Goal: Transaction & Acquisition: Purchase product/service

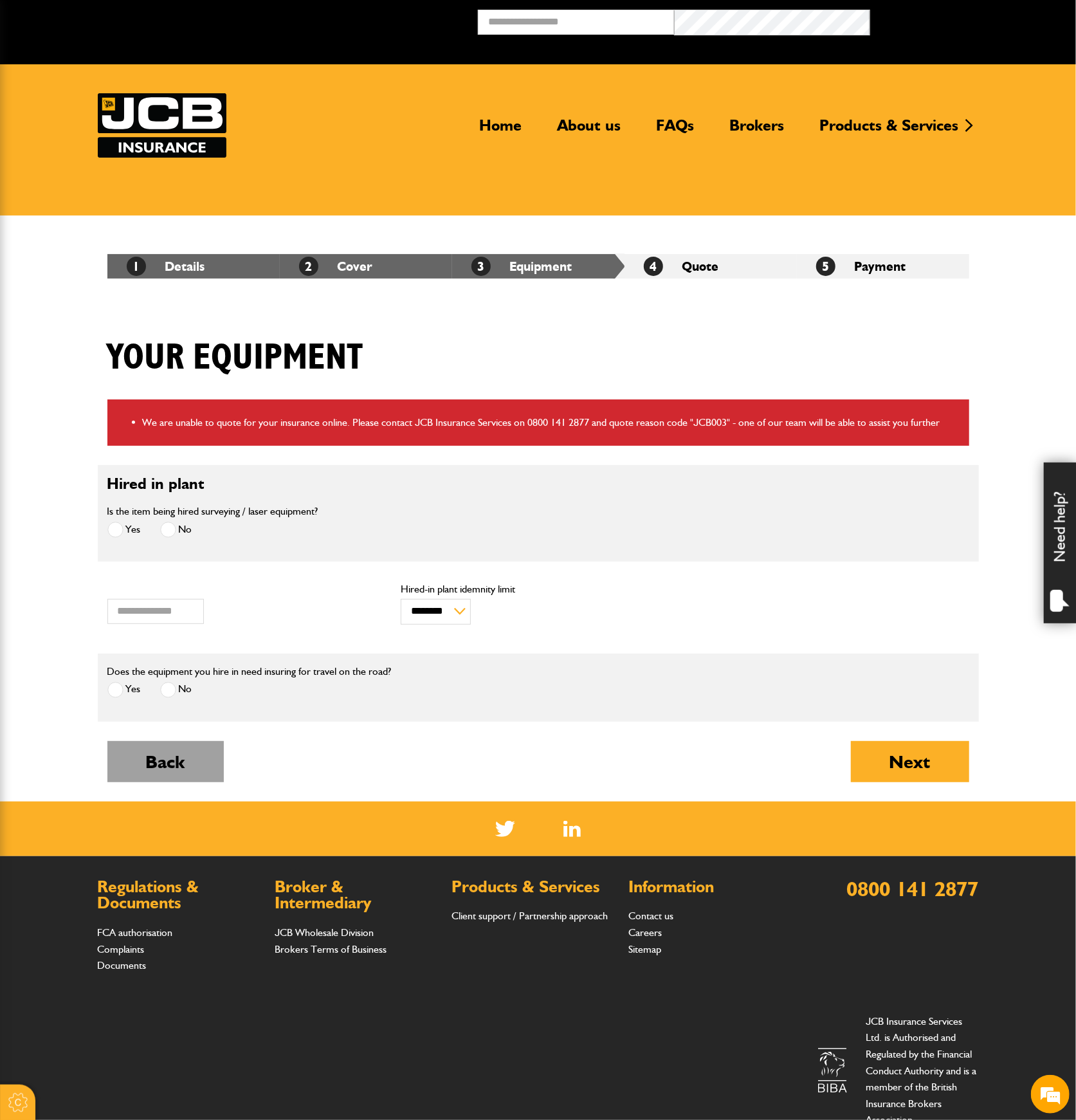
click at [183, 762] on button "Back" at bounding box center [165, 762] width 116 height 41
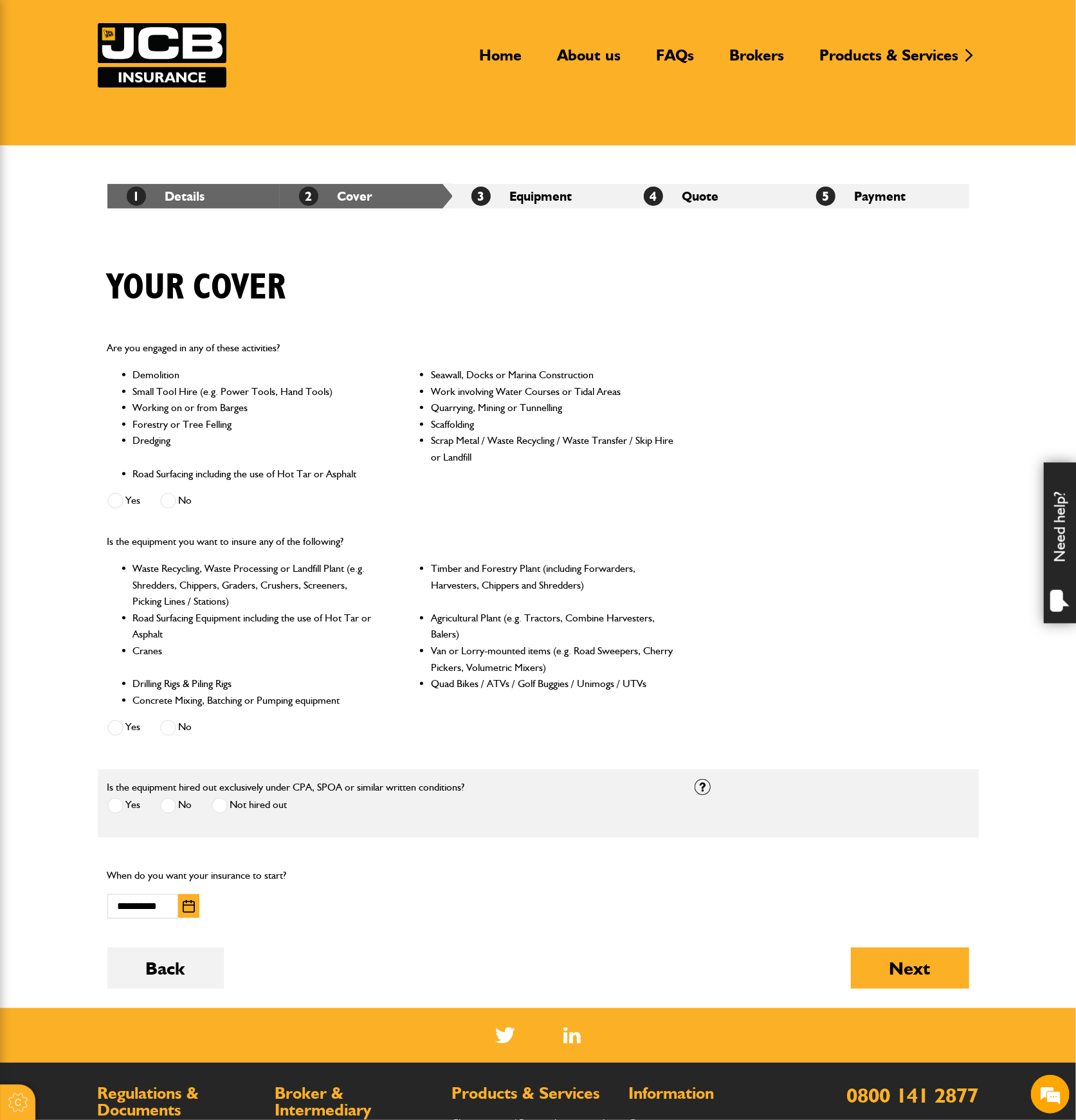
scroll to position [171, 0]
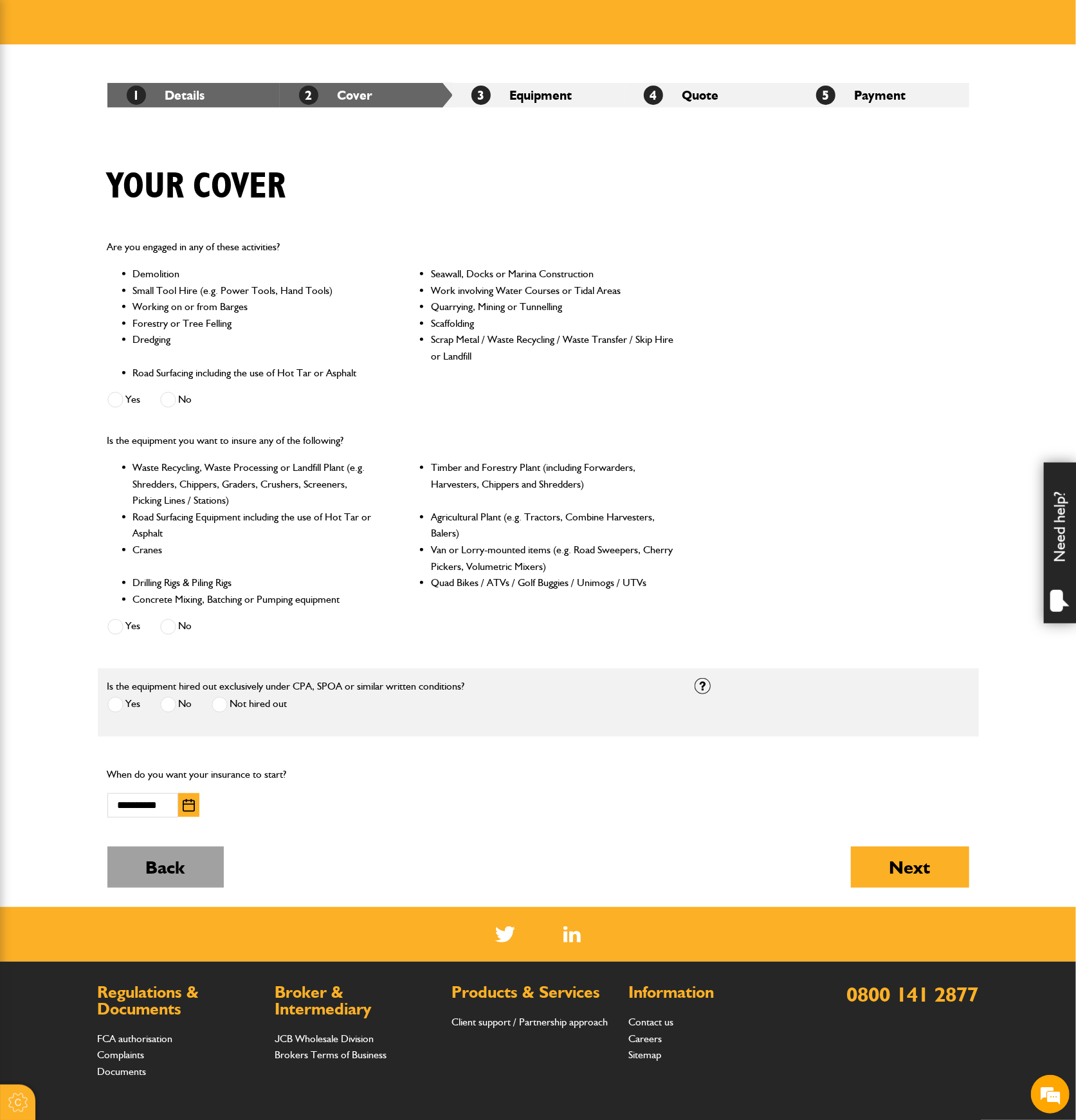
click at [189, 852] on button "Back" at bounding box center [165, 867] width 116 height 41
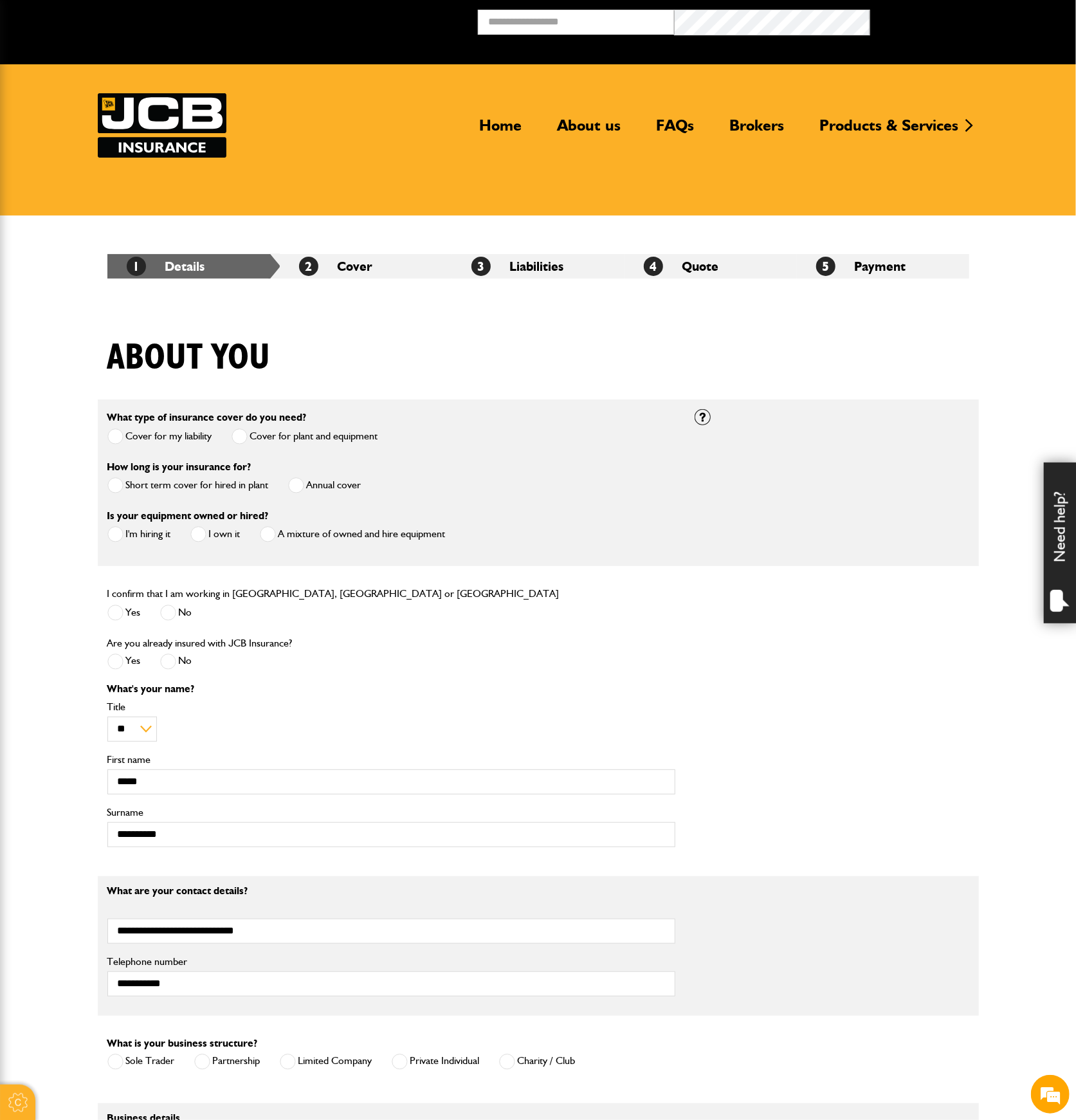
click at [202, 533] on span at bounding box center [198, 534] width 16 height 16
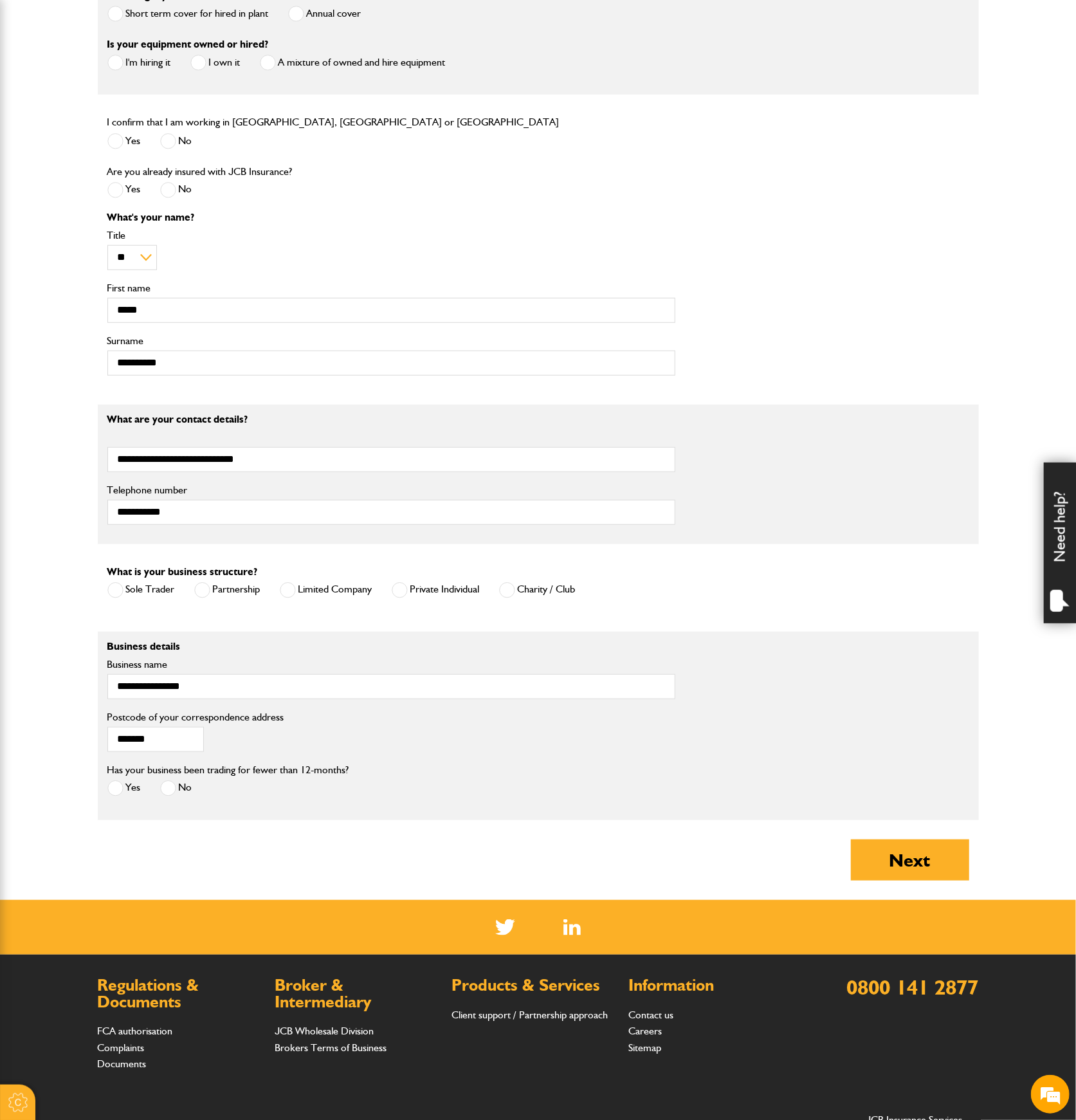
scroll to position [610, 0]
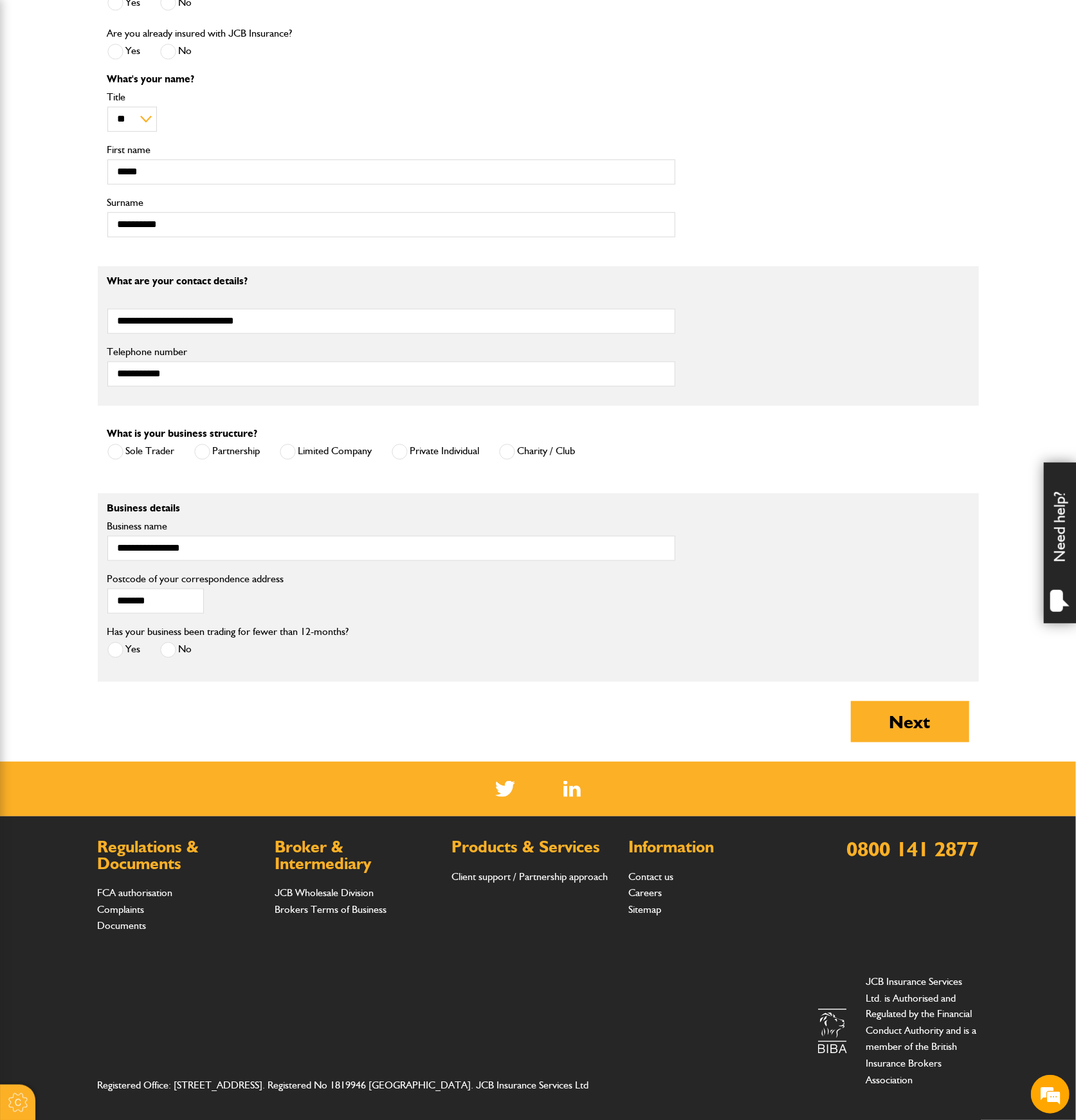
click at [164, 643] on span at bounding box center [167, 650] width 16 height 16
click at [873, 716] on button "Next" at bounding box center [910, 722] width 118 height 41
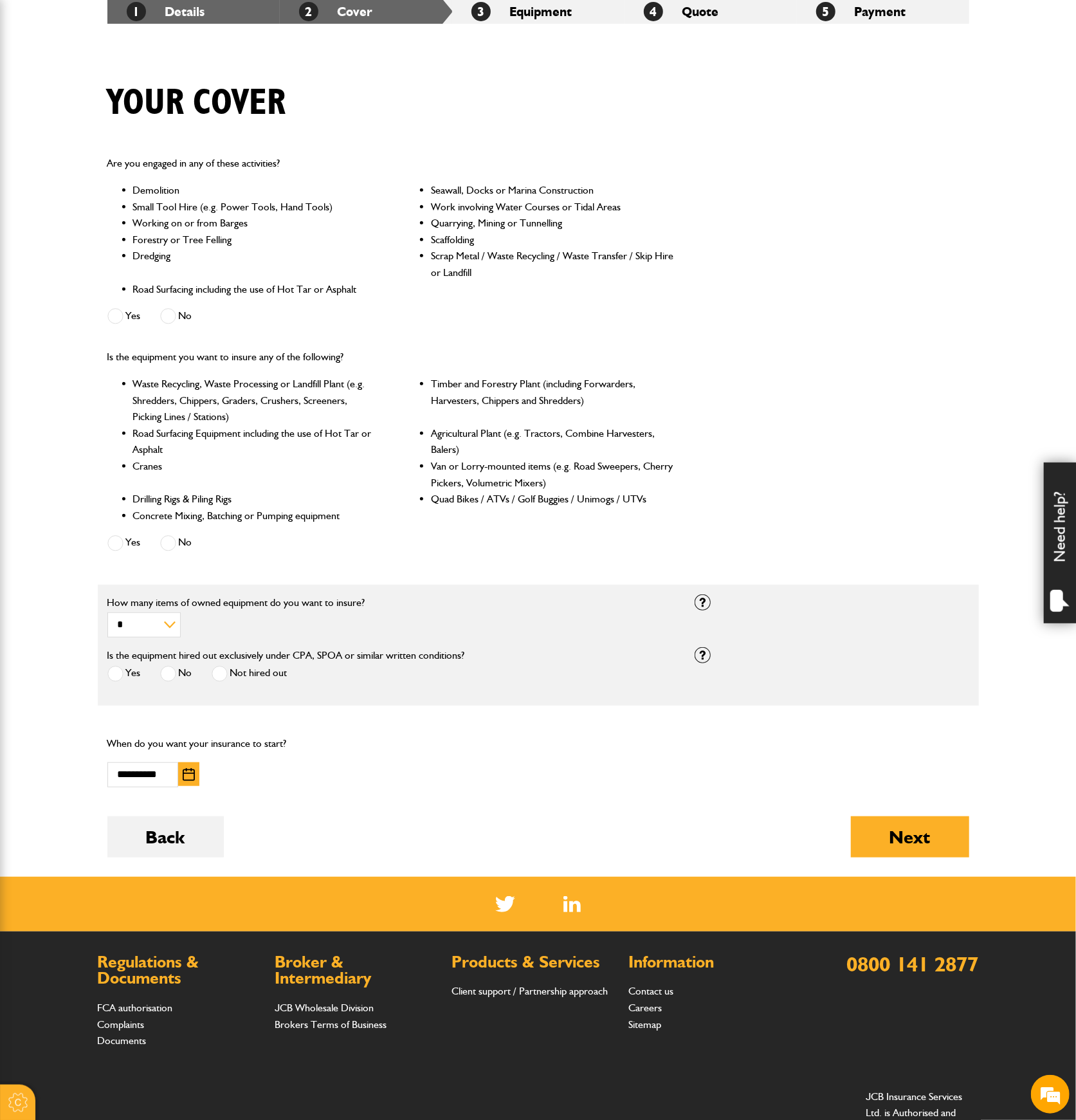
scroll to position [257, 0]
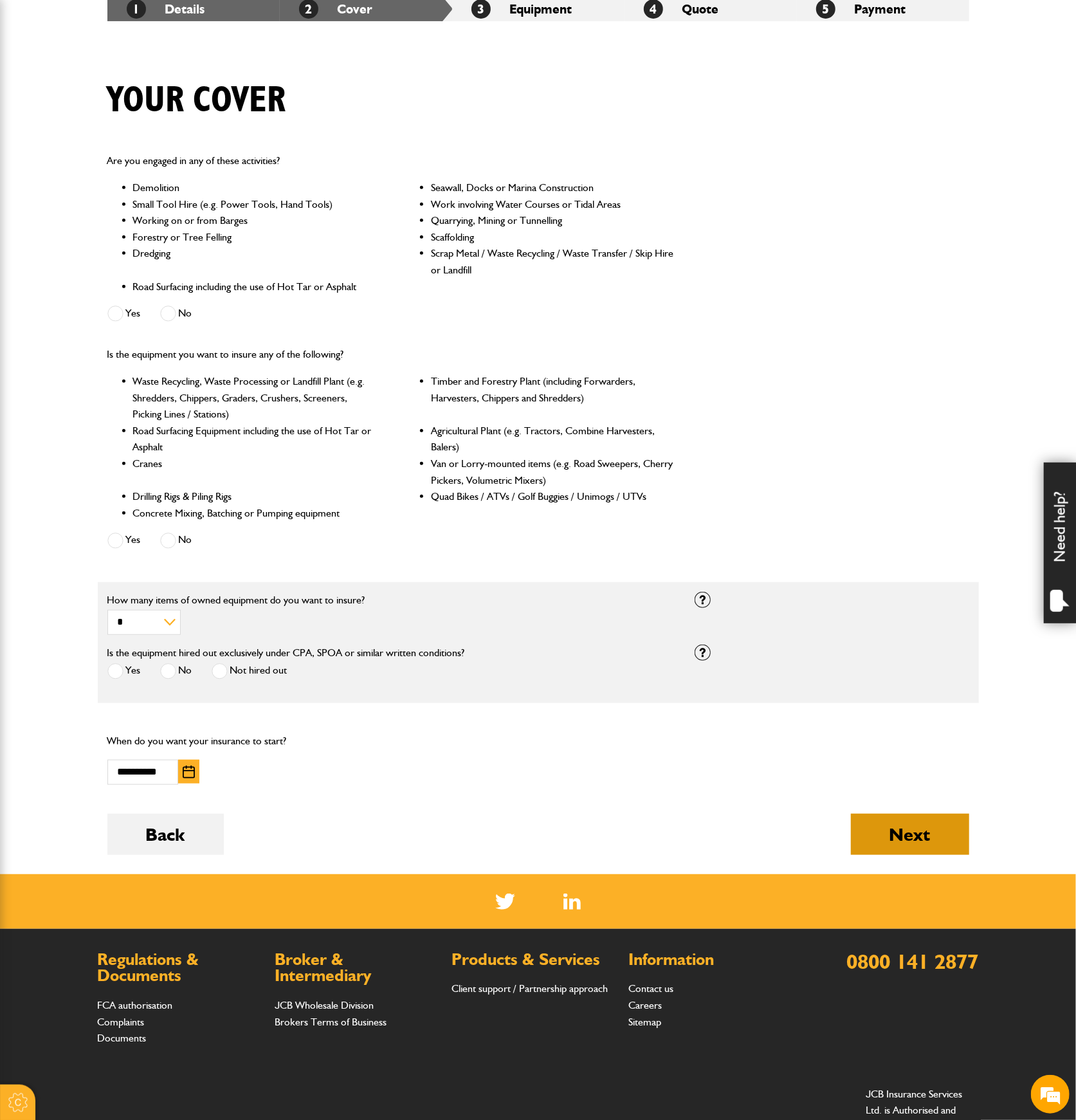
click at [902, 826] on button "Next" at bounding box center [910, 835] width 118 height 41
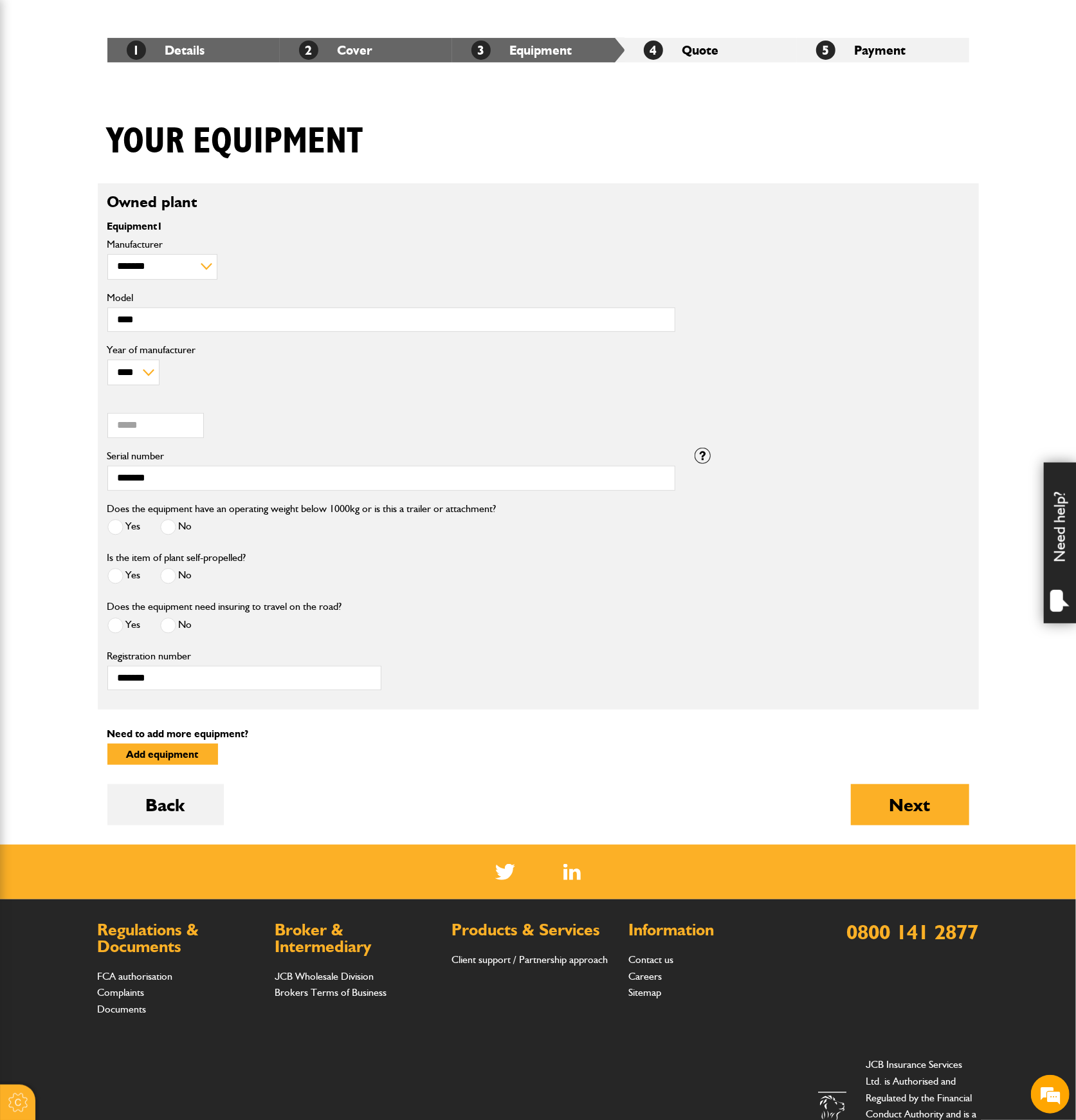
scroll to position [257, 0]
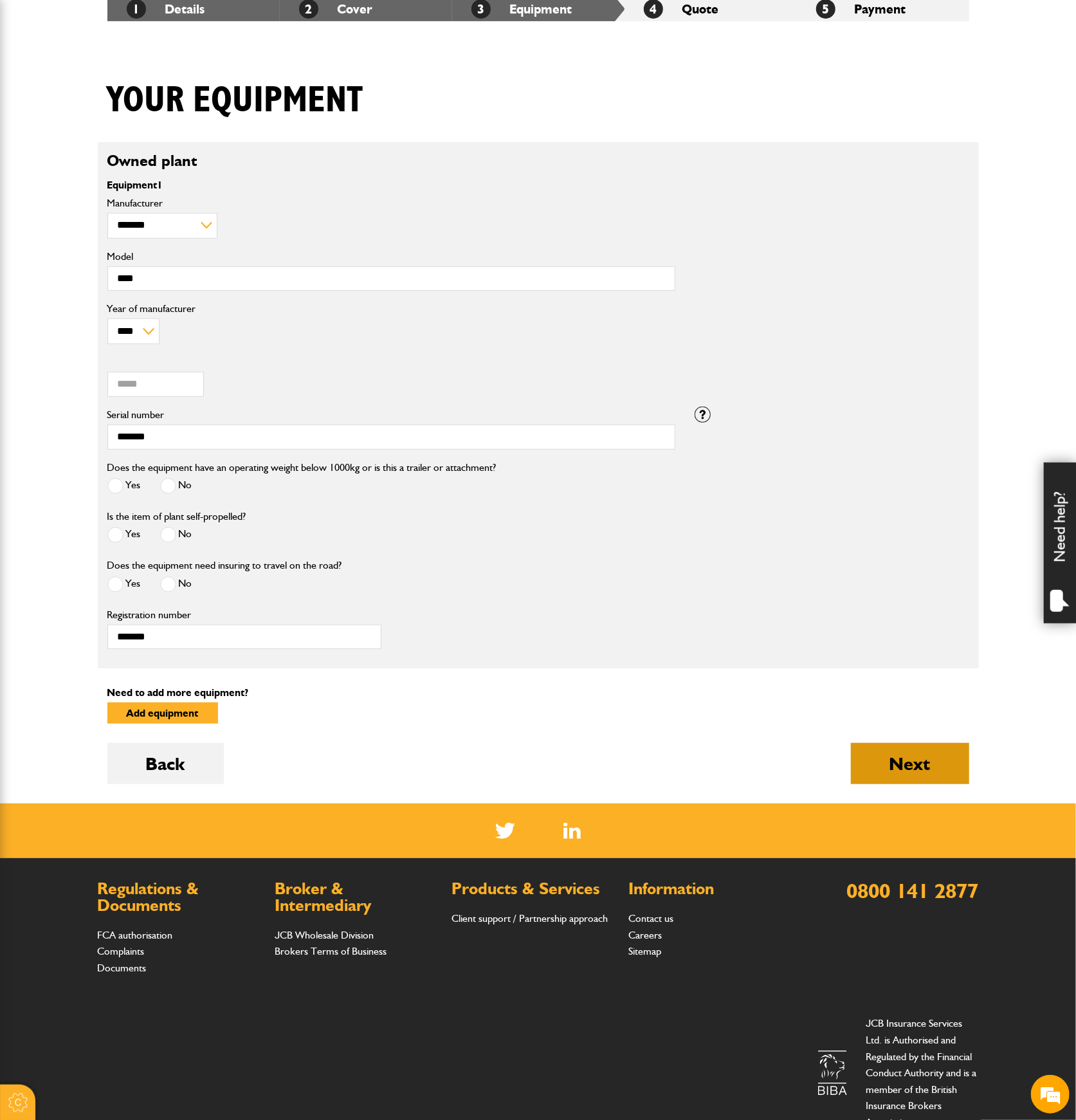
click at [886, 749] on button "Next" at bounding box center [910, 764] width 118 height 41
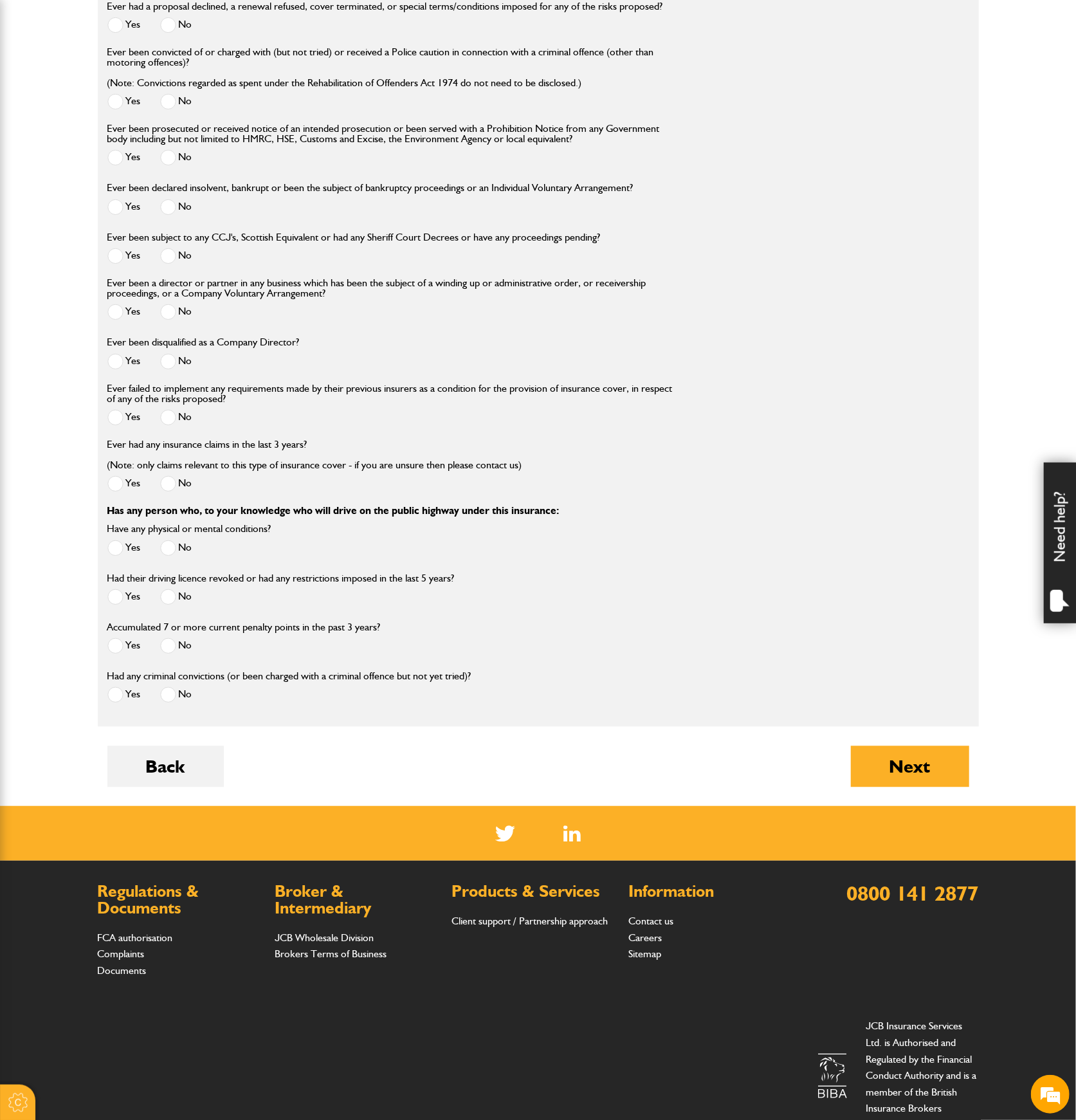
scroll to position [1723, 0]
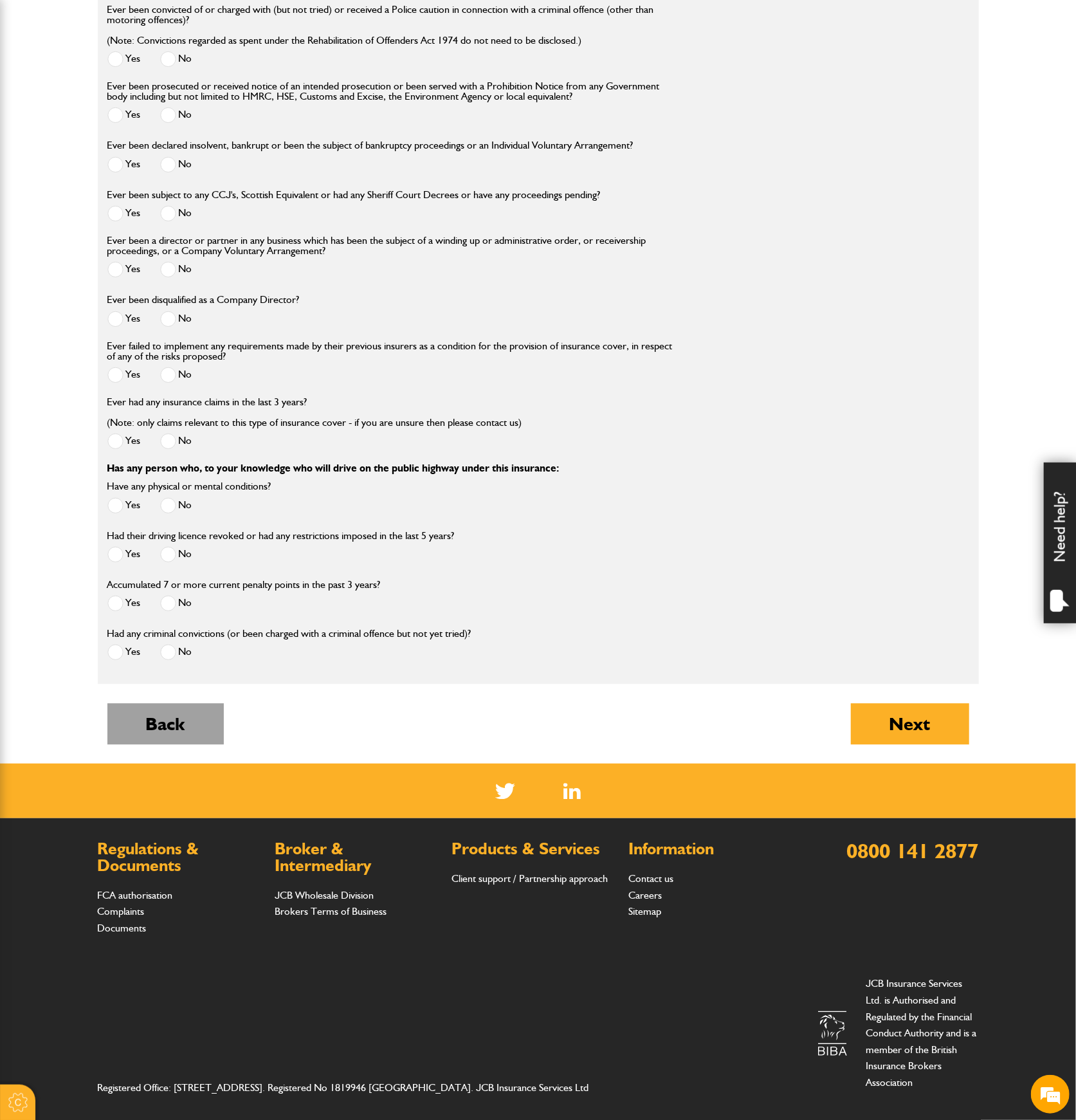
click at [206, 706] on button "Back" at bounding box center [165, 724] width 116 height 41
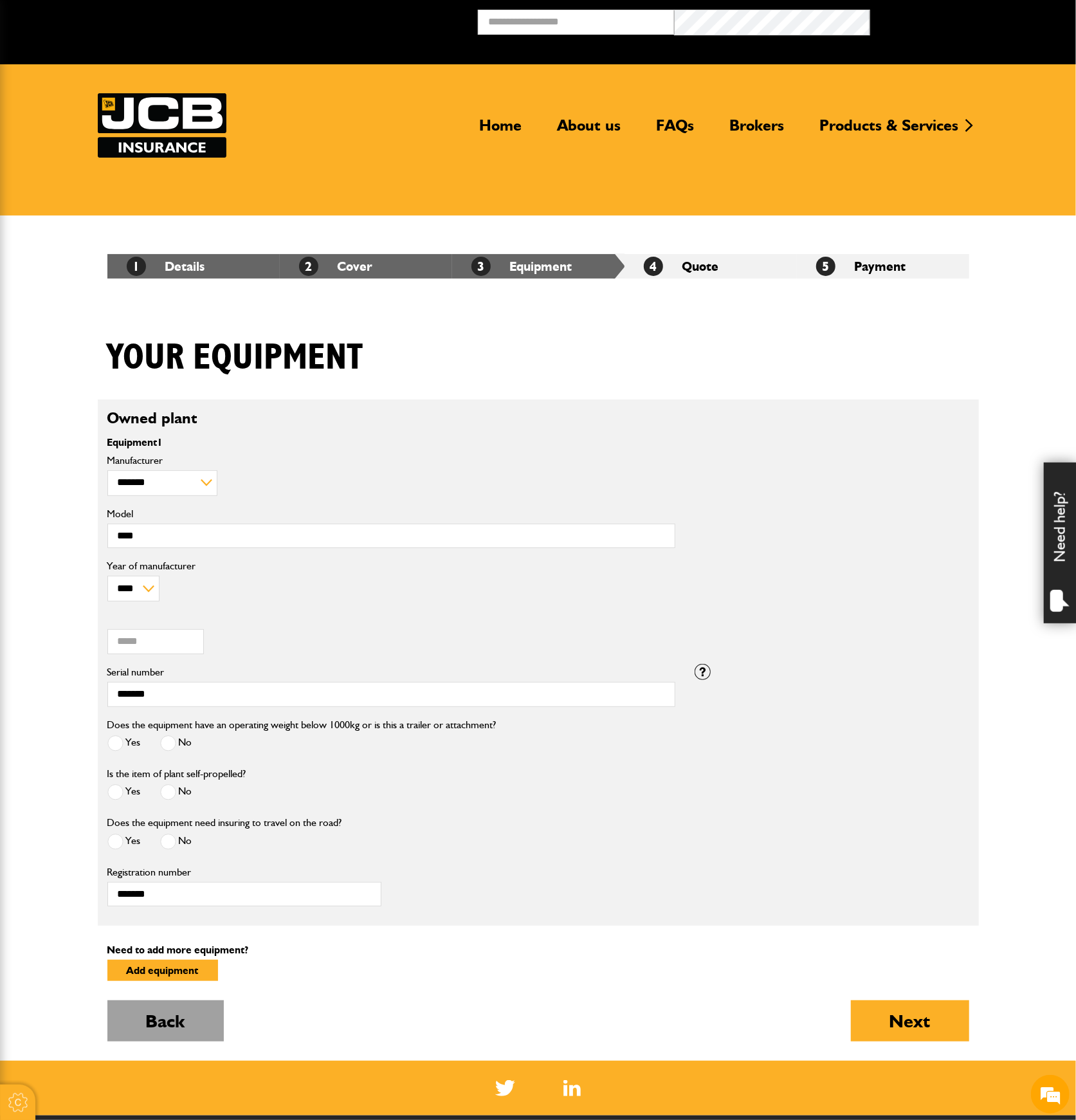
click at [206, 1008] on button "Back" at bounding box center [165, 1021] width 116 height 41
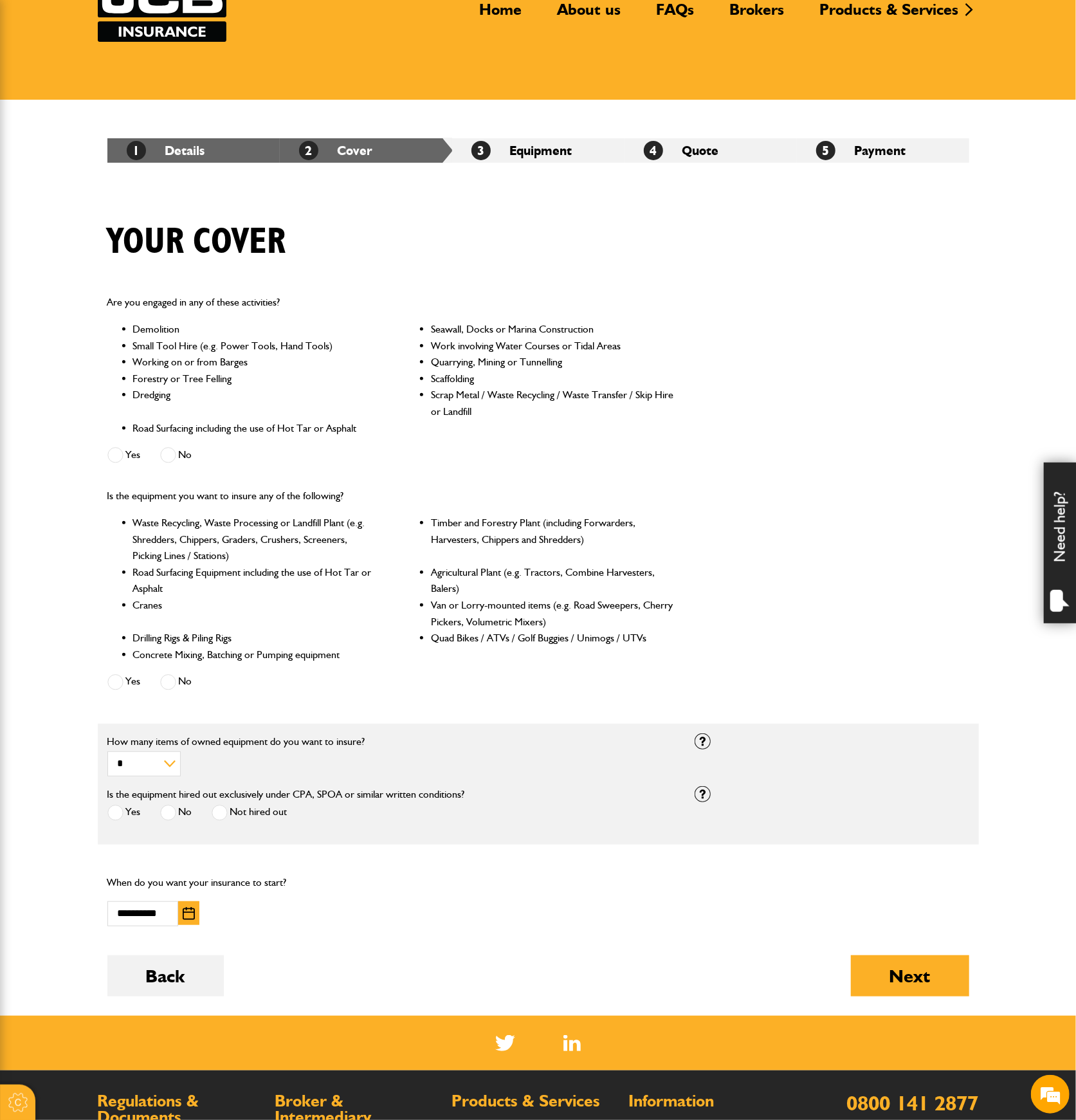
scroll to position [257, 0]
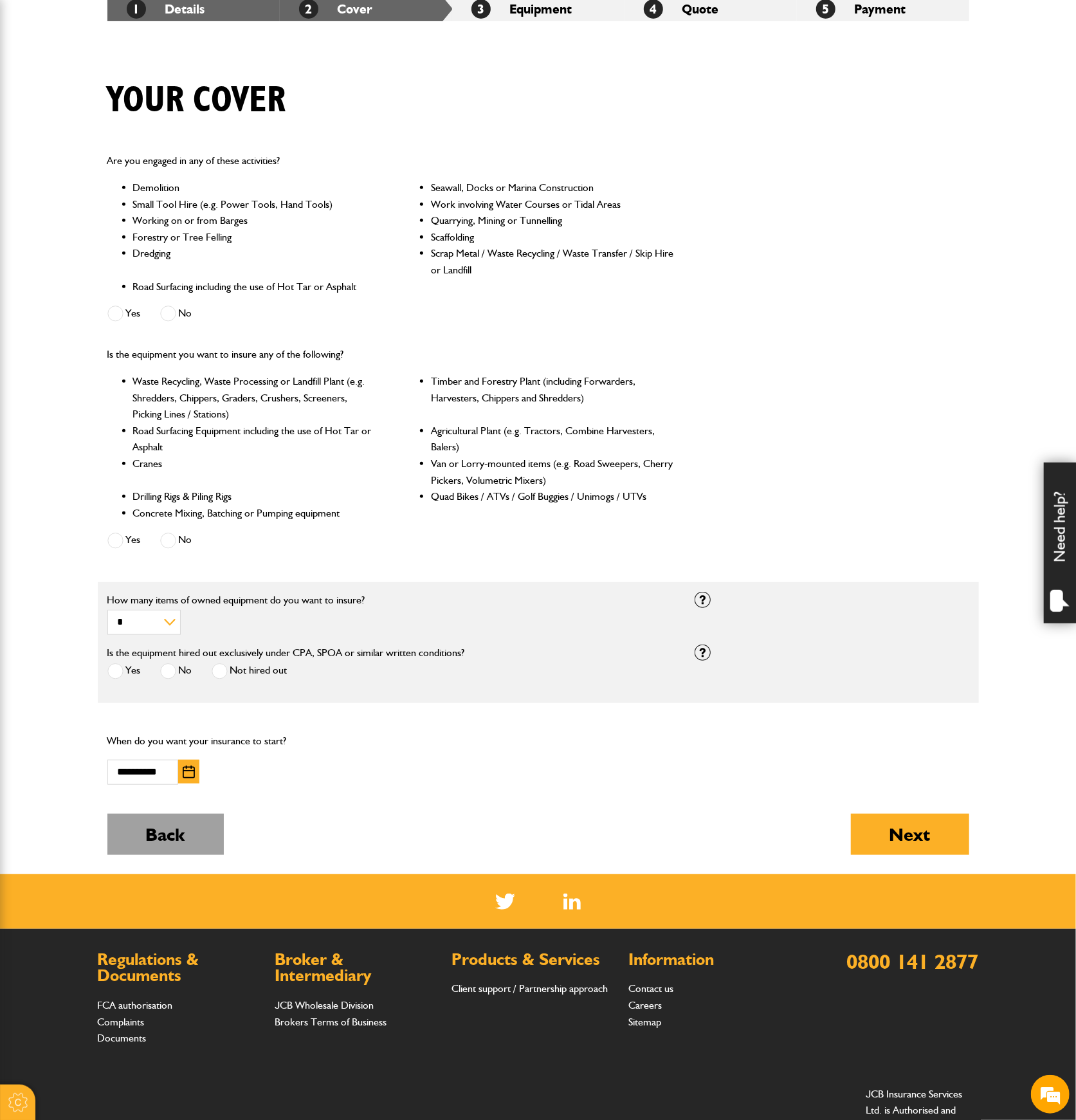
click at [207, 829] on button "Back" at bounding box center [165, 835] width 116 height 41
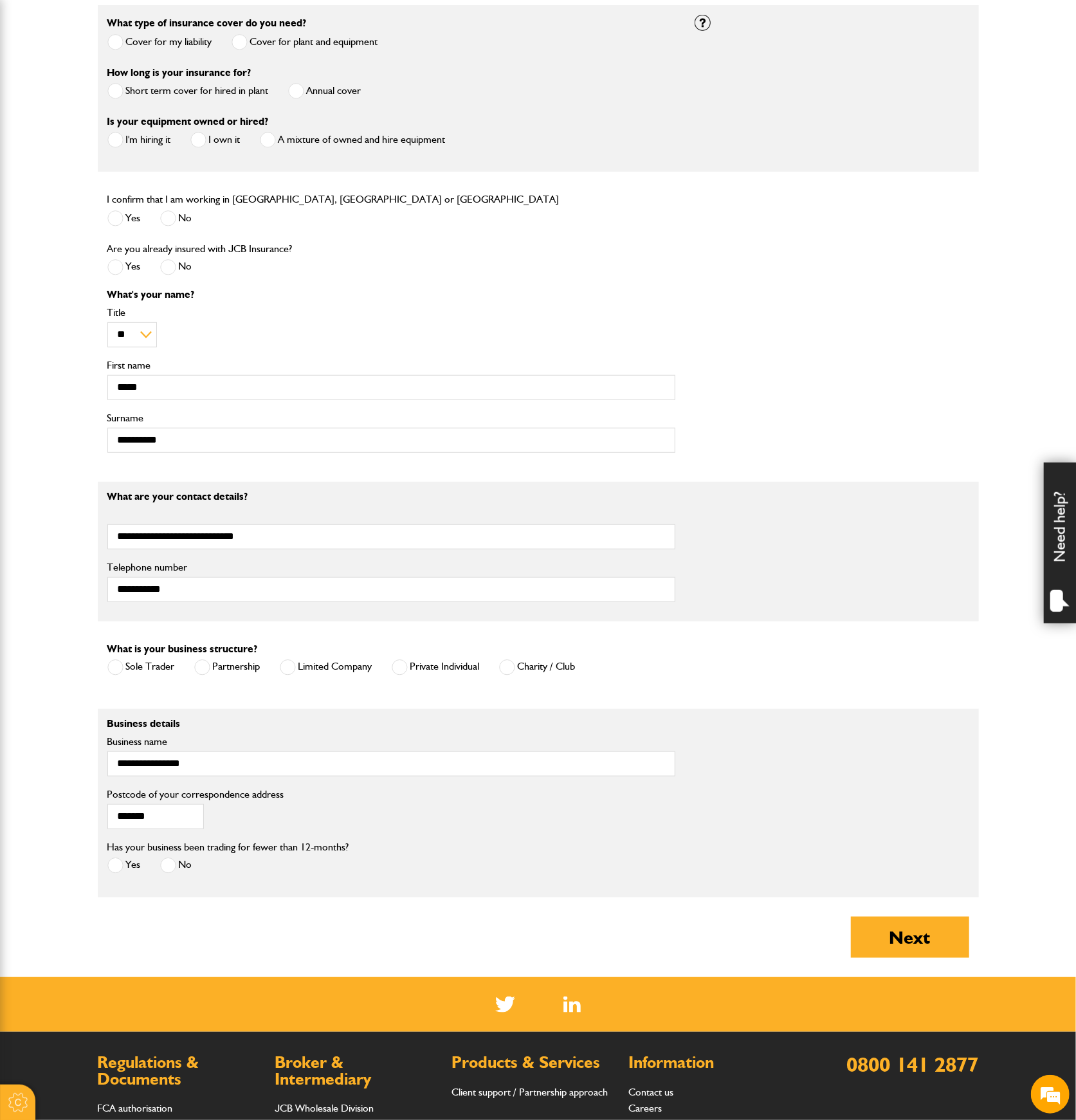
scroll to position [428, 0]
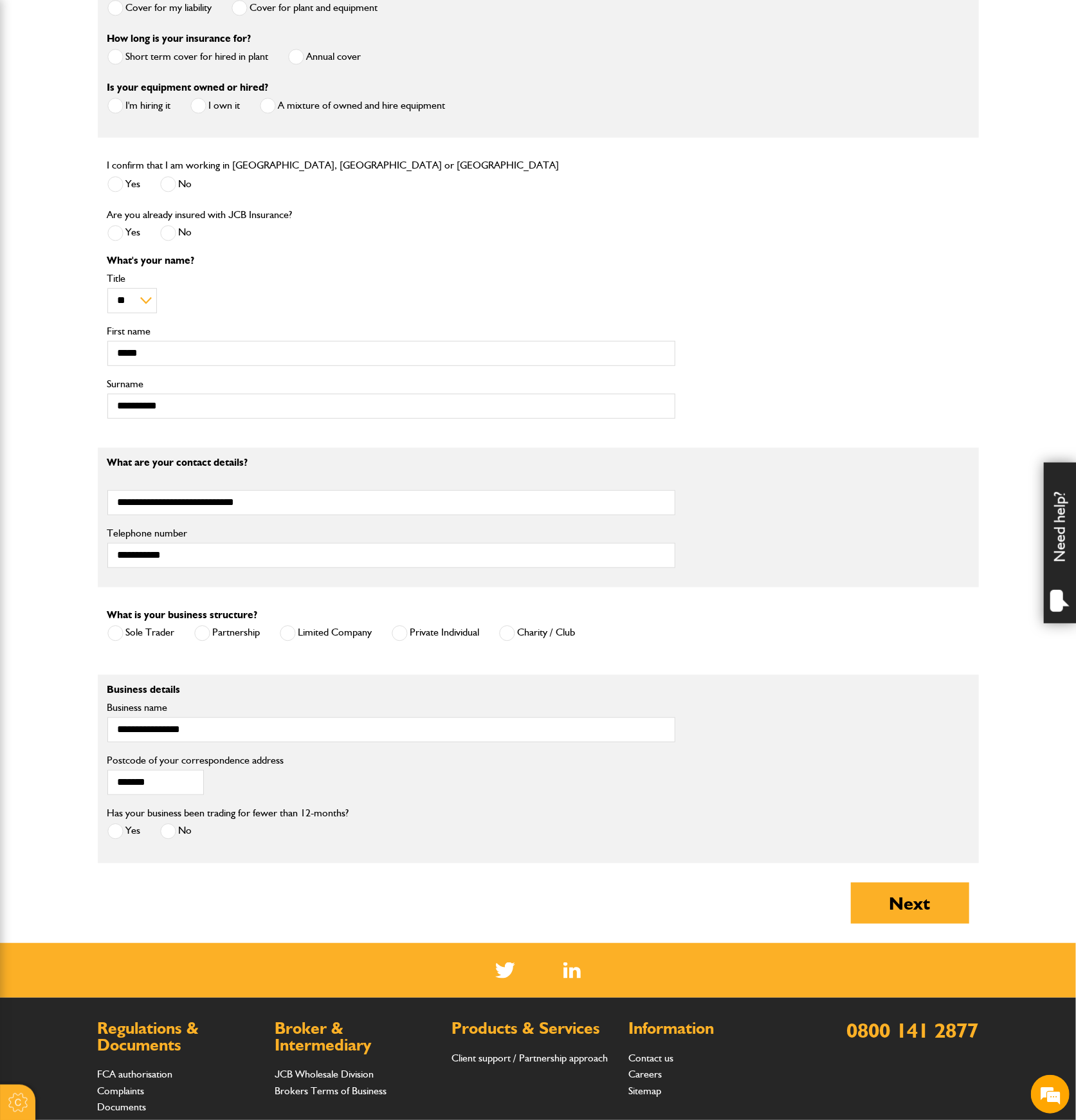
click at [116, 825] on span at bounding box center [115, 831] width 16 height 16
click at [886, 898] on button "Next" at bounding box center [910, 903] width 118 height 41
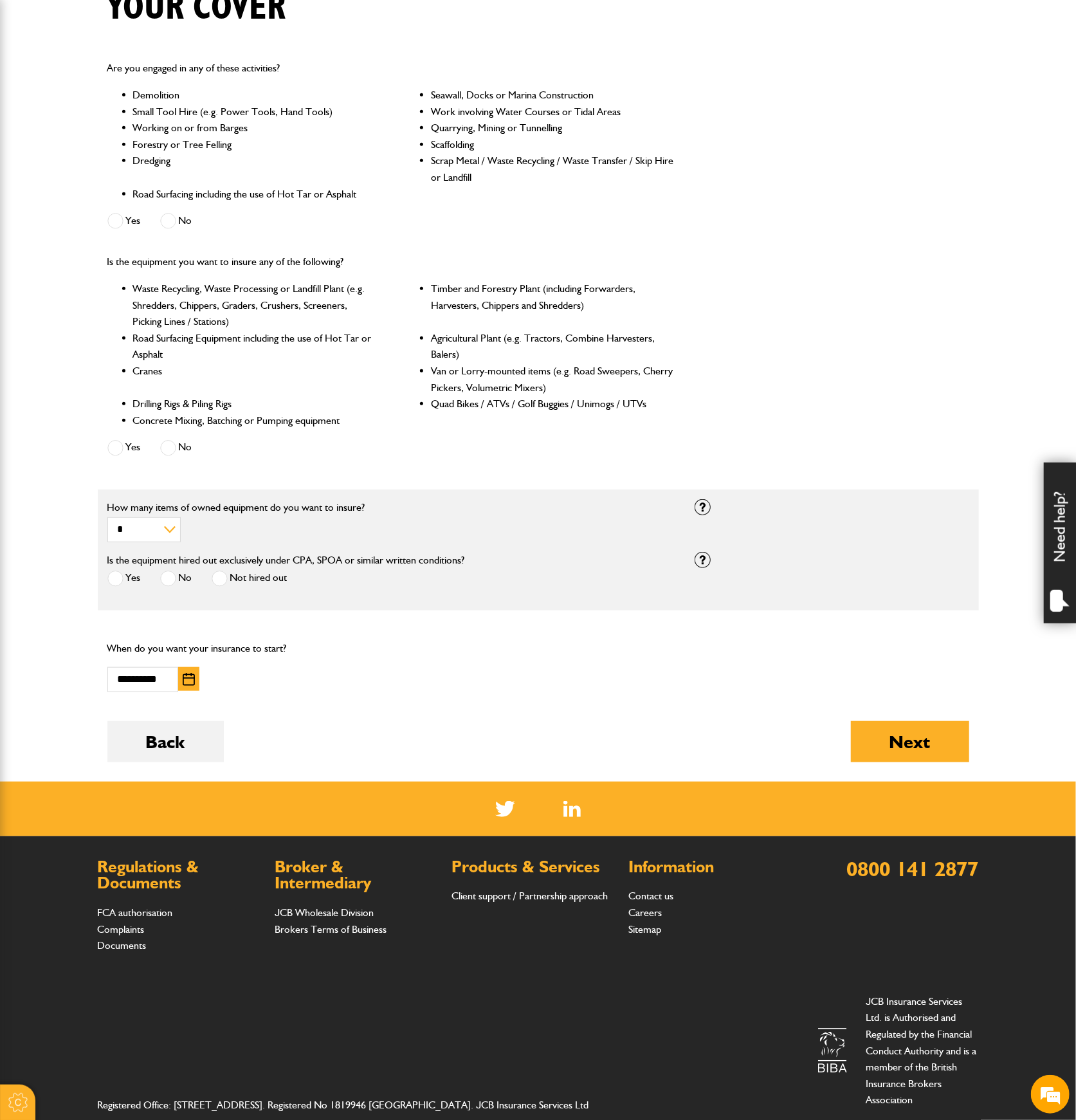
scroll to position [376, 0]
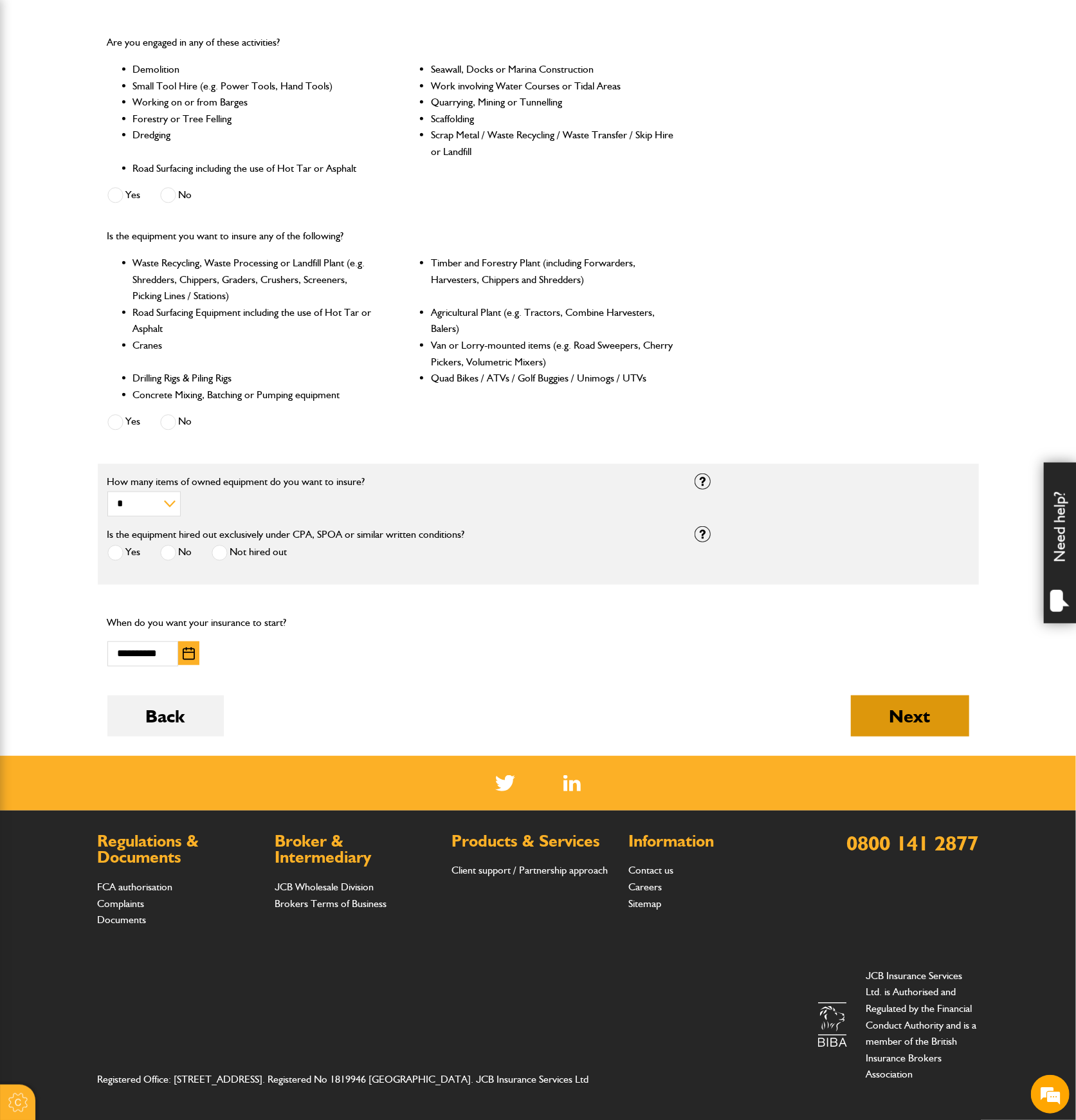
click at [904, 696] on button "Next" at bounding box center [910, 716] width 118 height 41
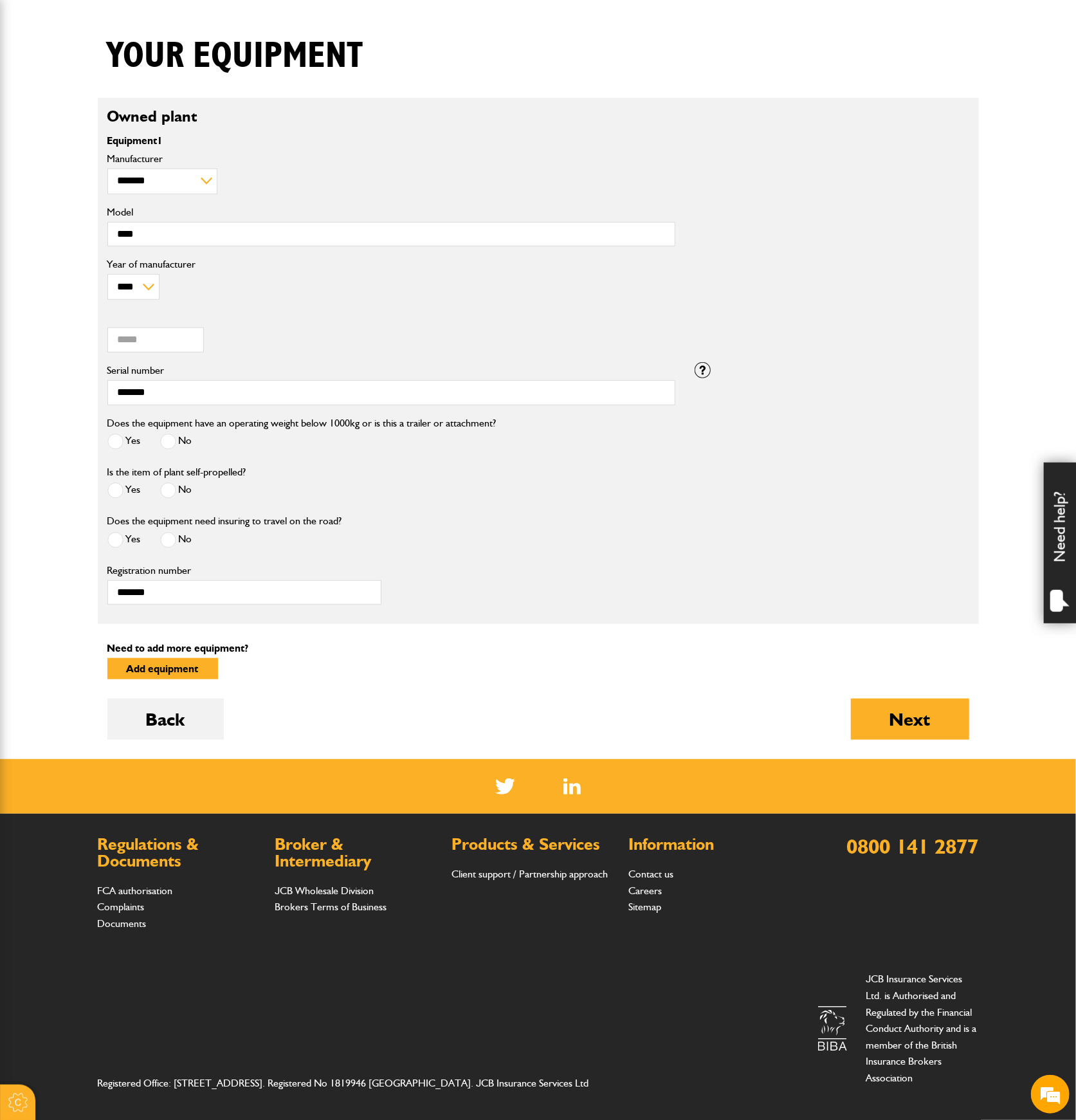
scroll to position [302, 0]
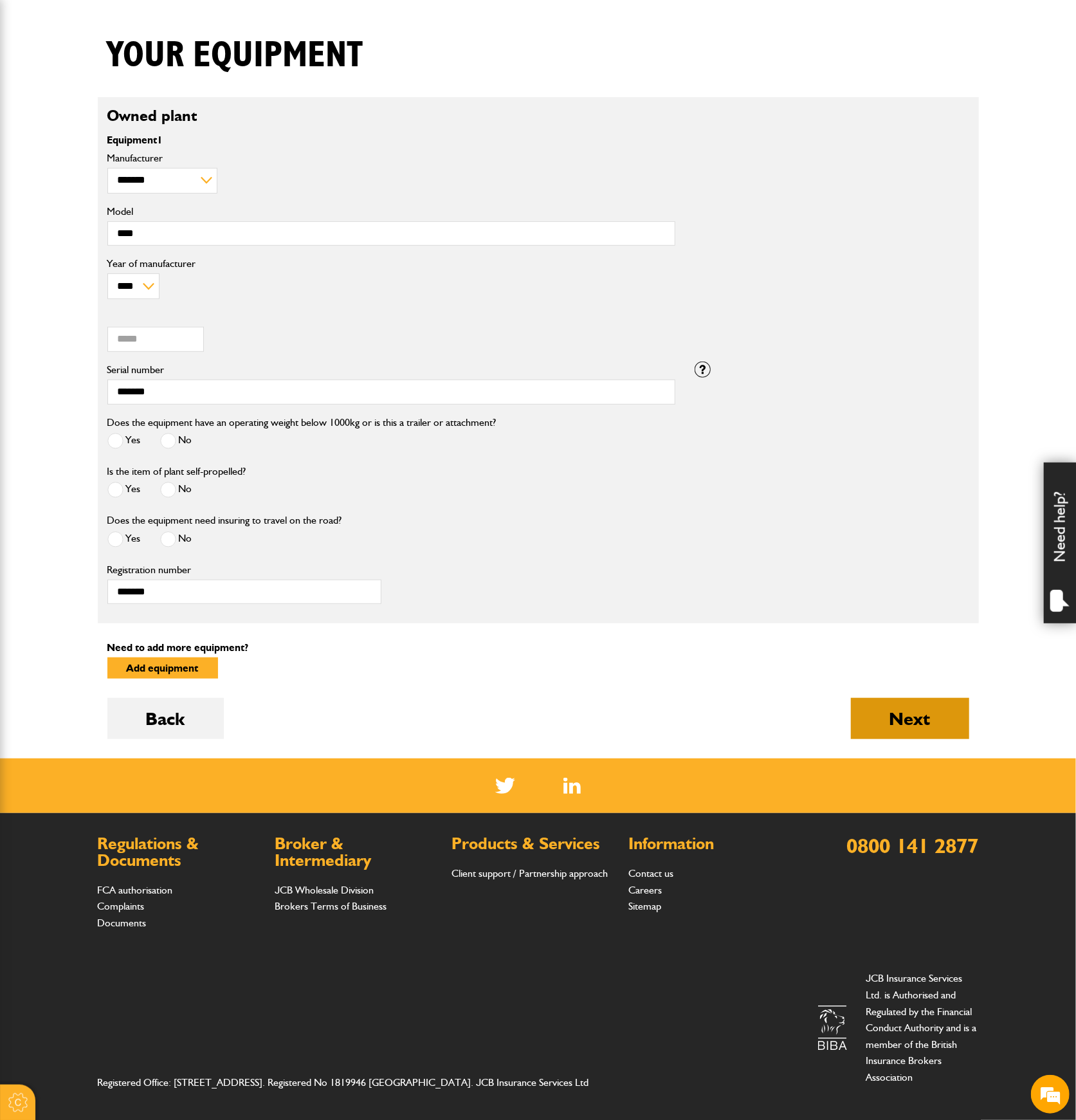
click at [884, 706] on button "Next" at bounding box center [910, 718] width 118 height 41
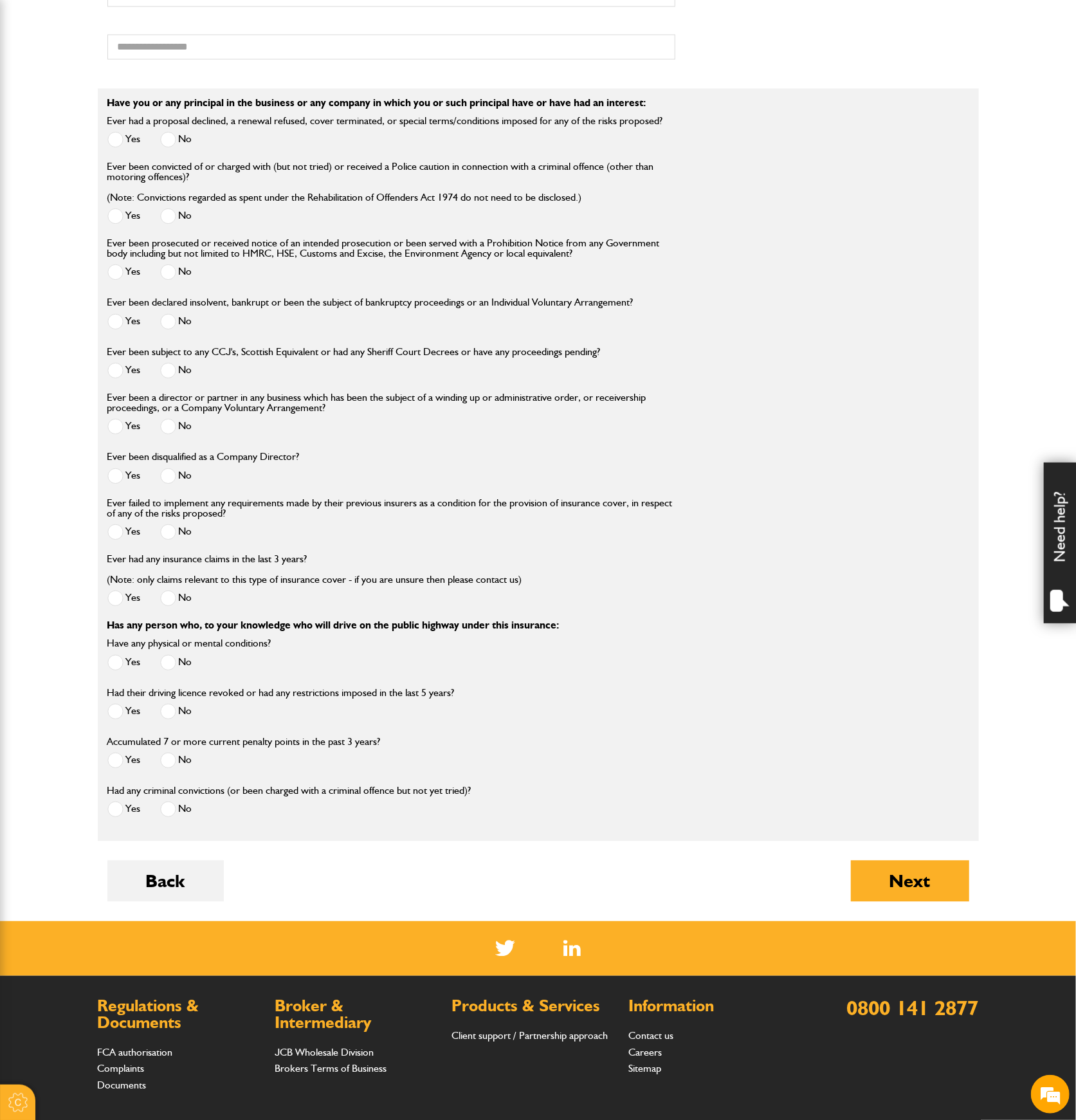
scroll to position [1716, 0]
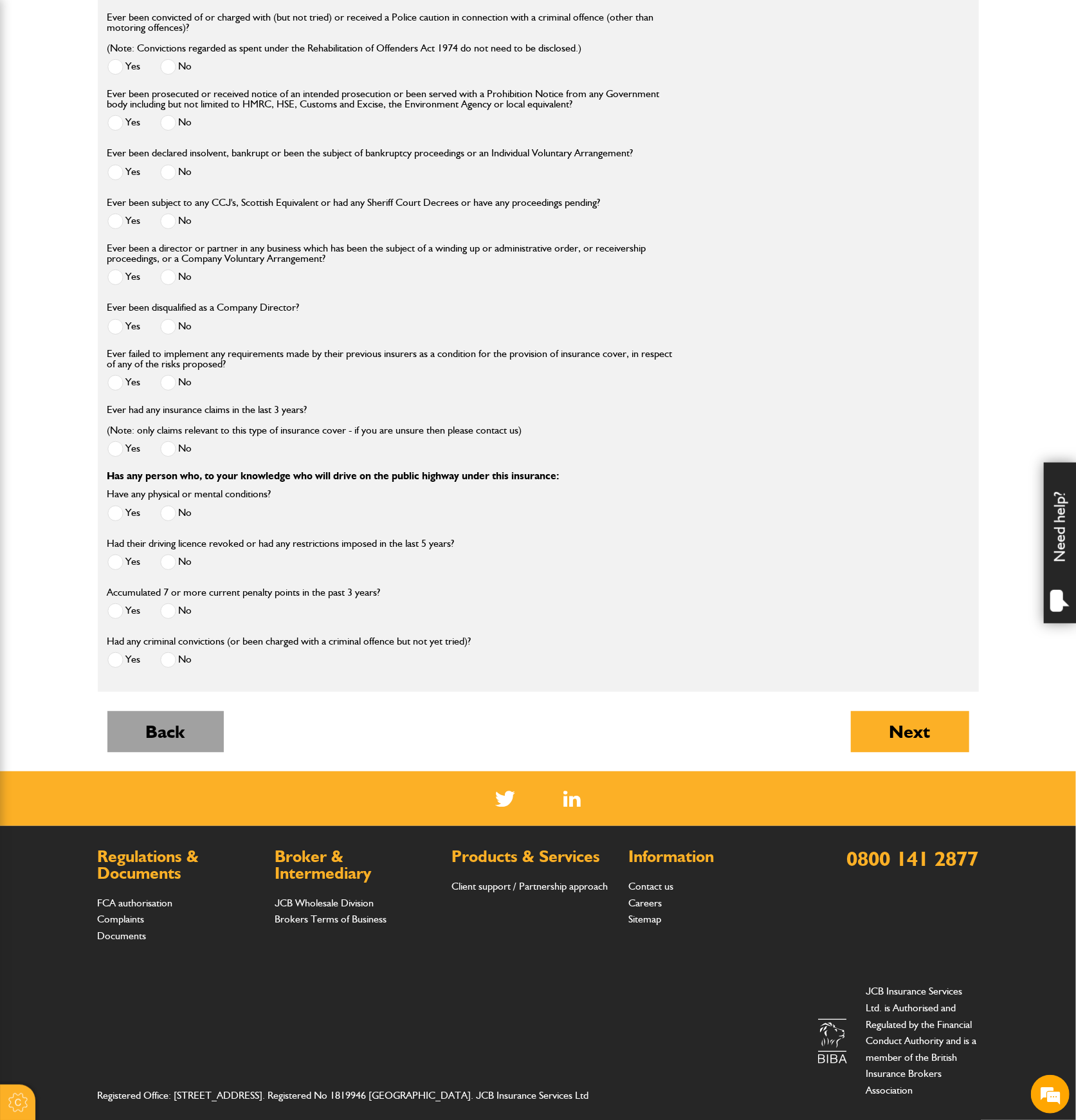
click at [156, 717] on button "Back" at bounding box center [165, 731] width 116 height 41
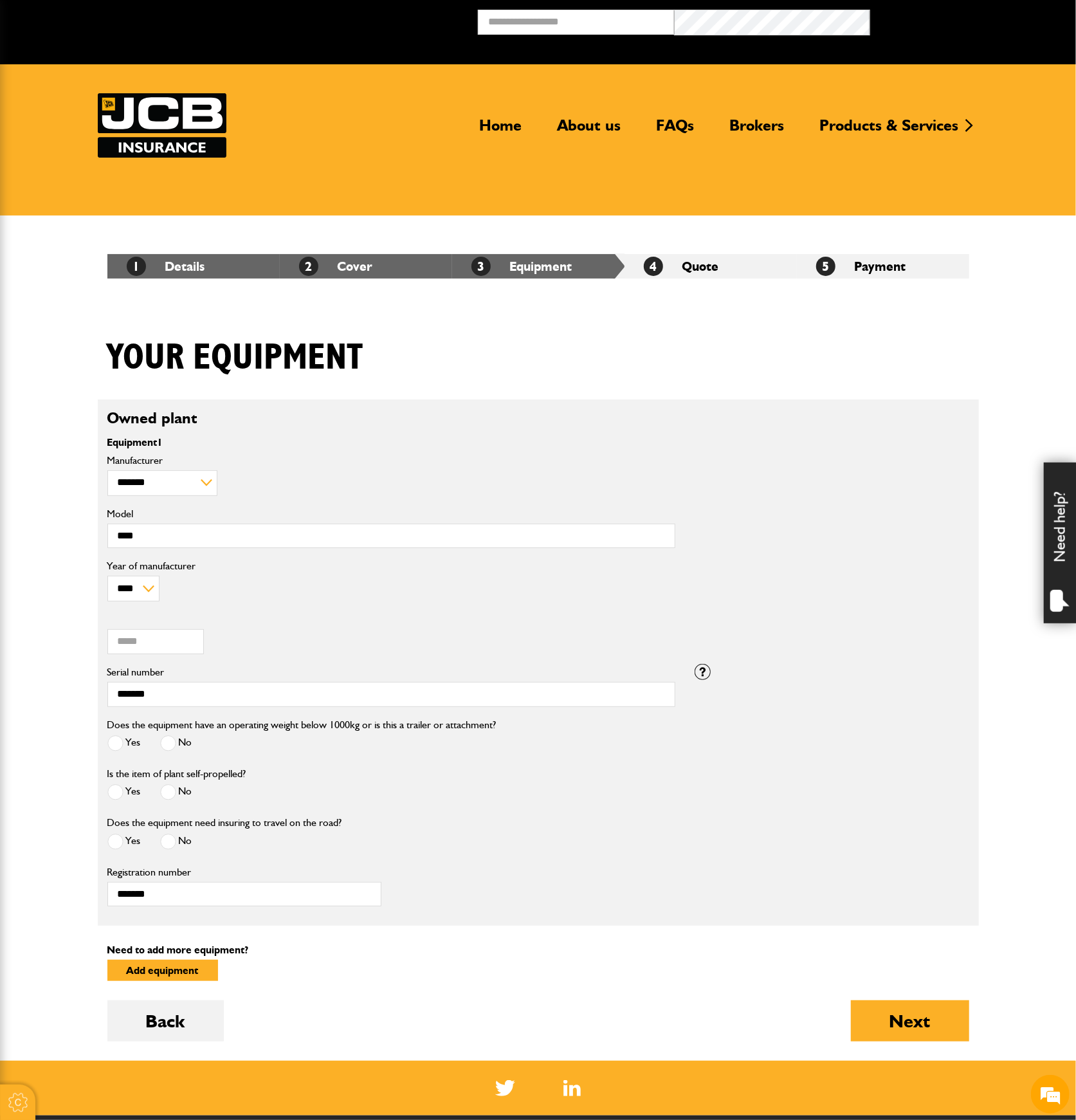
click at [170, 839] on span at bounding box center [167, 841] width 16 height 16
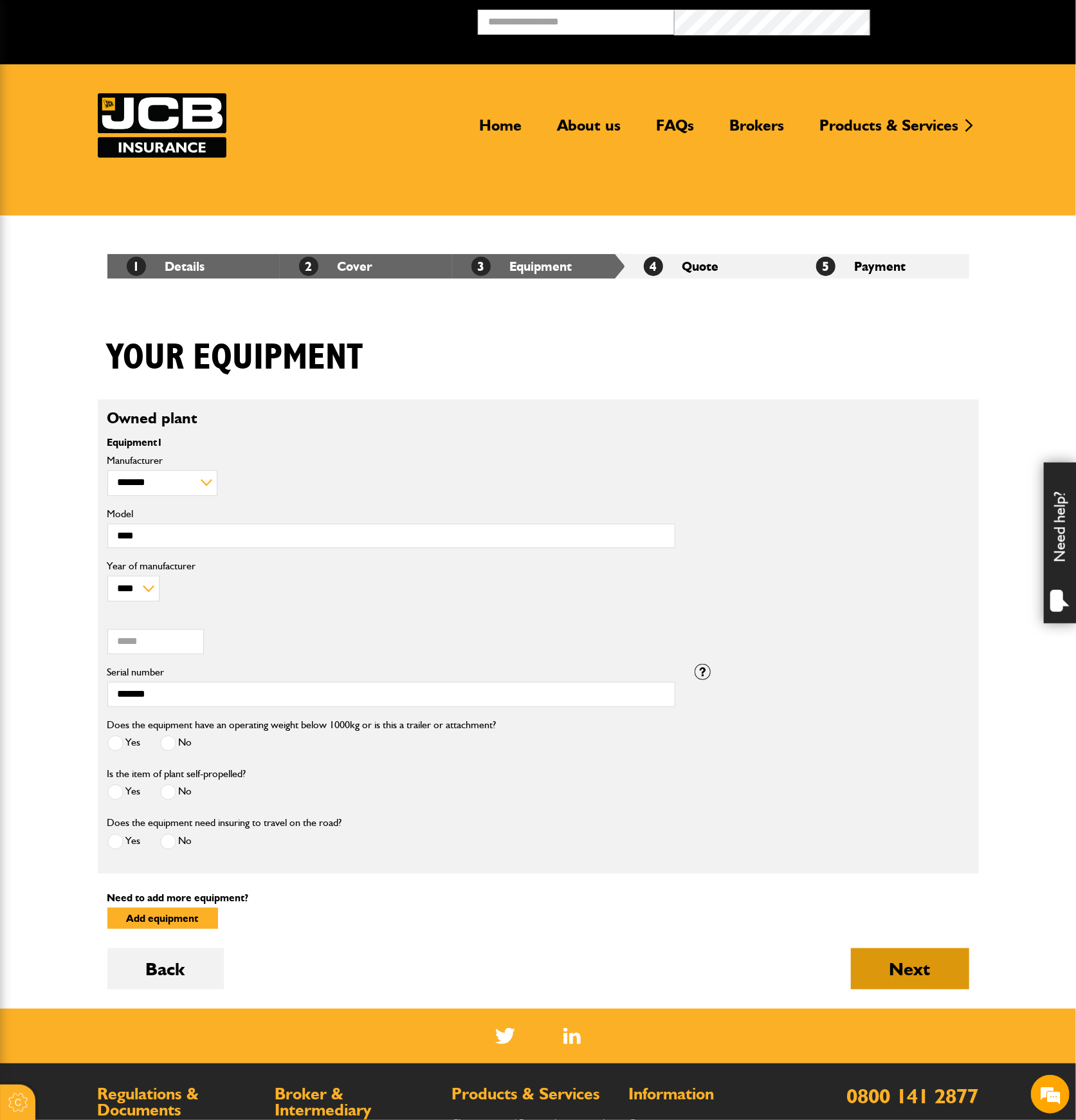
click at [886, 955] on button "Next" at bounding box center [910, 968] width 118 height 41
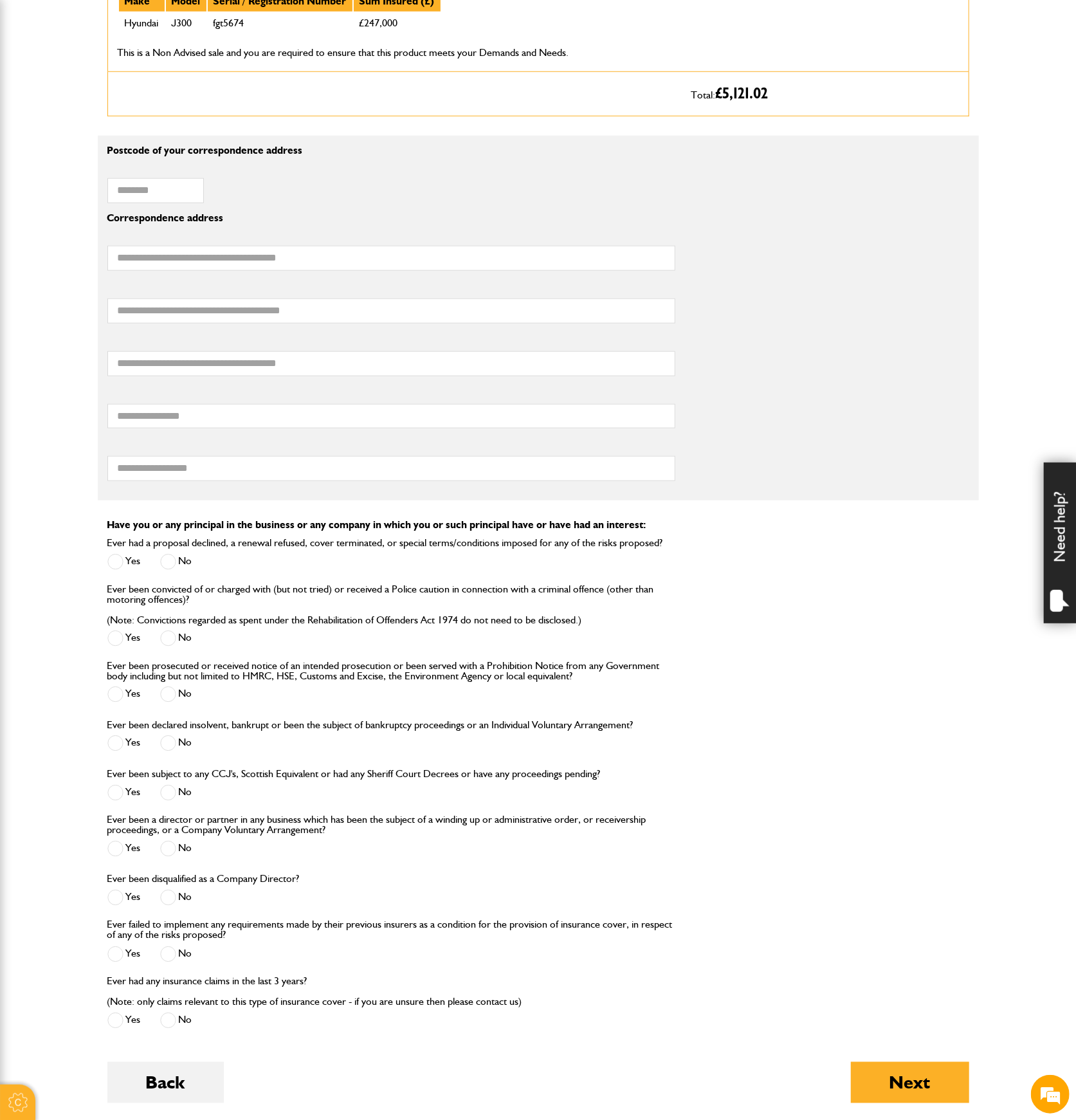
scroll to position [943, 0]
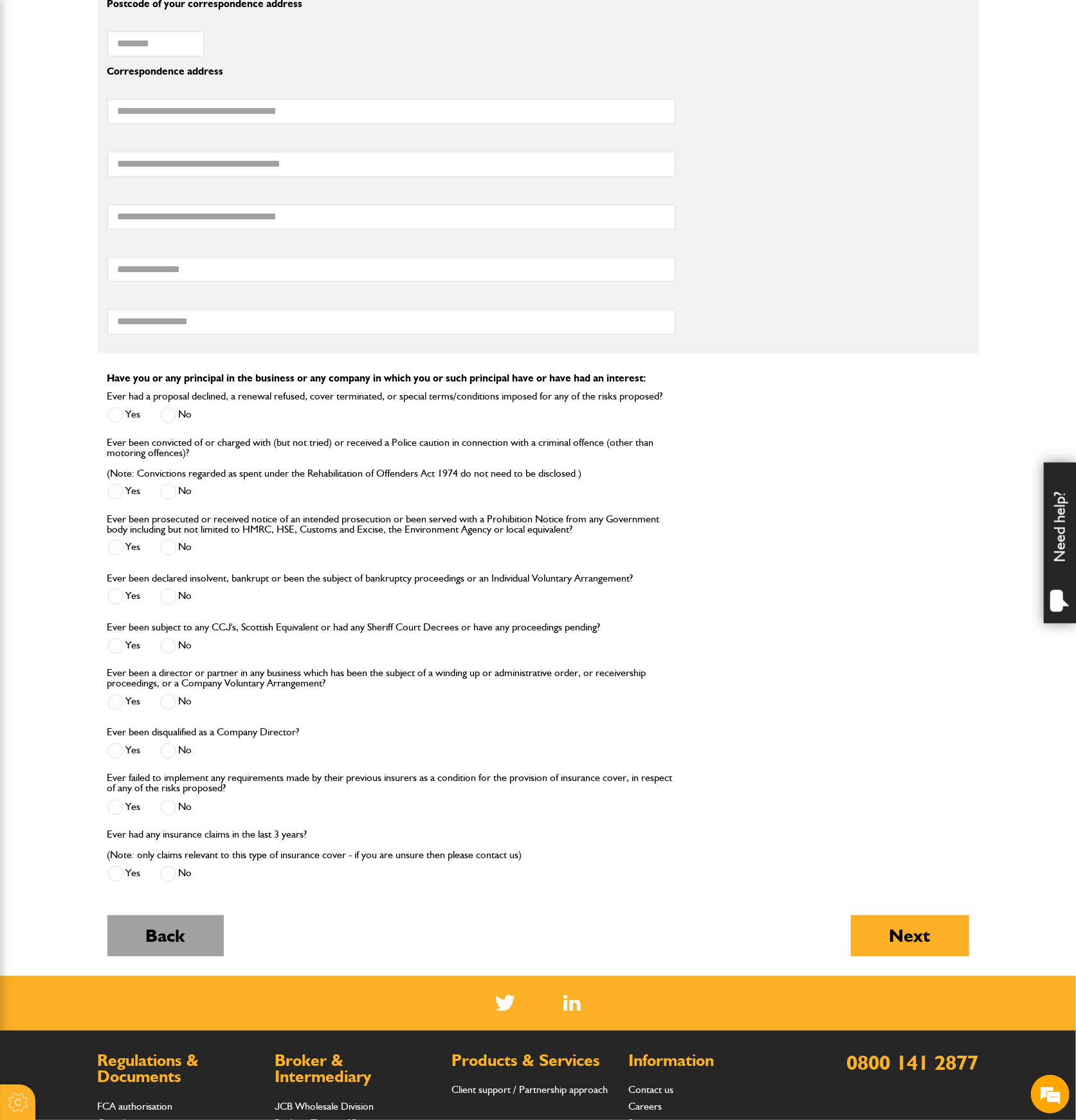
click at [202, 935] on button "Back" at bounding box center [165, 936] width 116 height 41
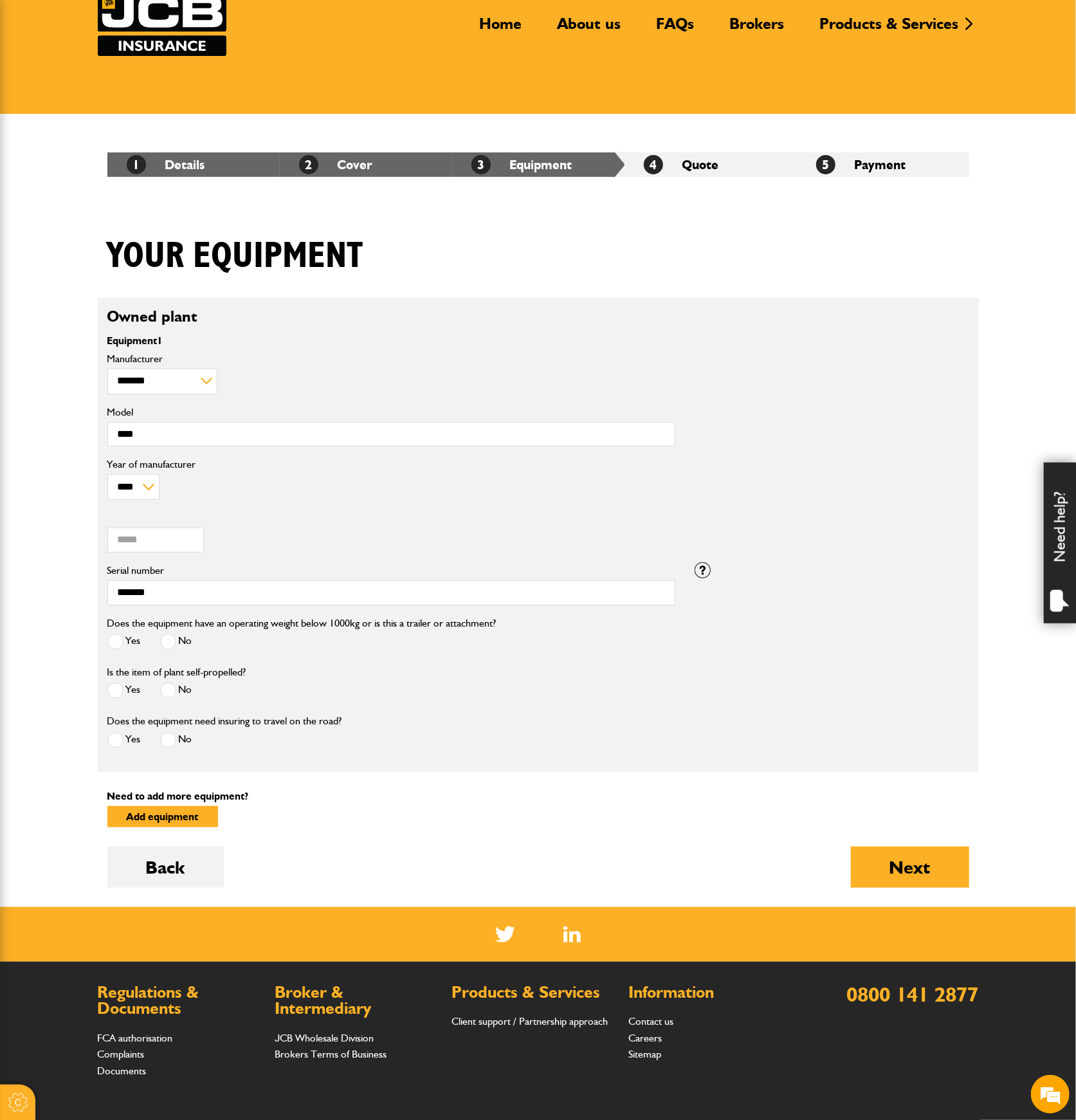
scroll to position [250, 0]
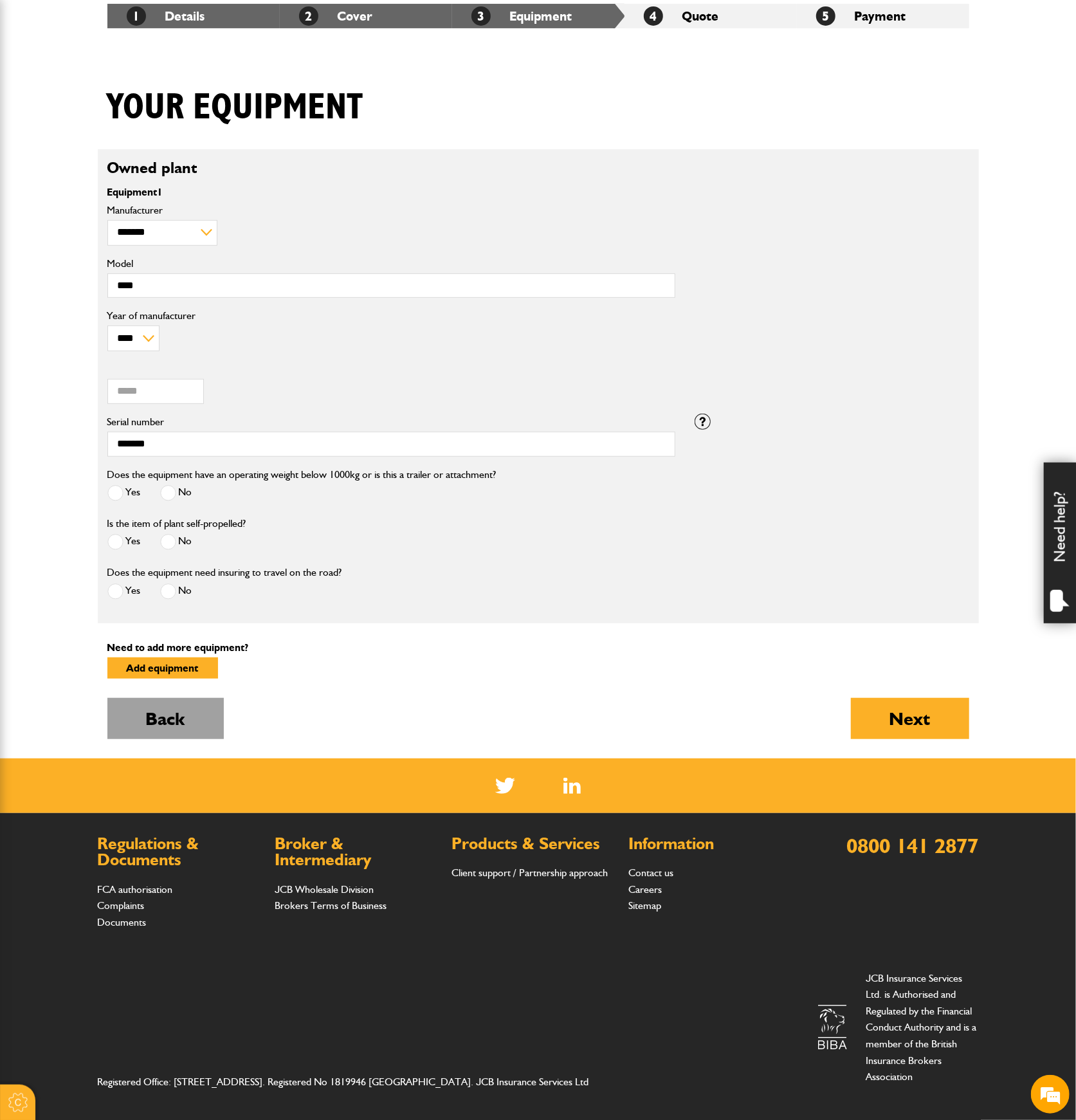
click at [181, 702] on button "Back" at bounding box center [165, 718] width 116 height 41
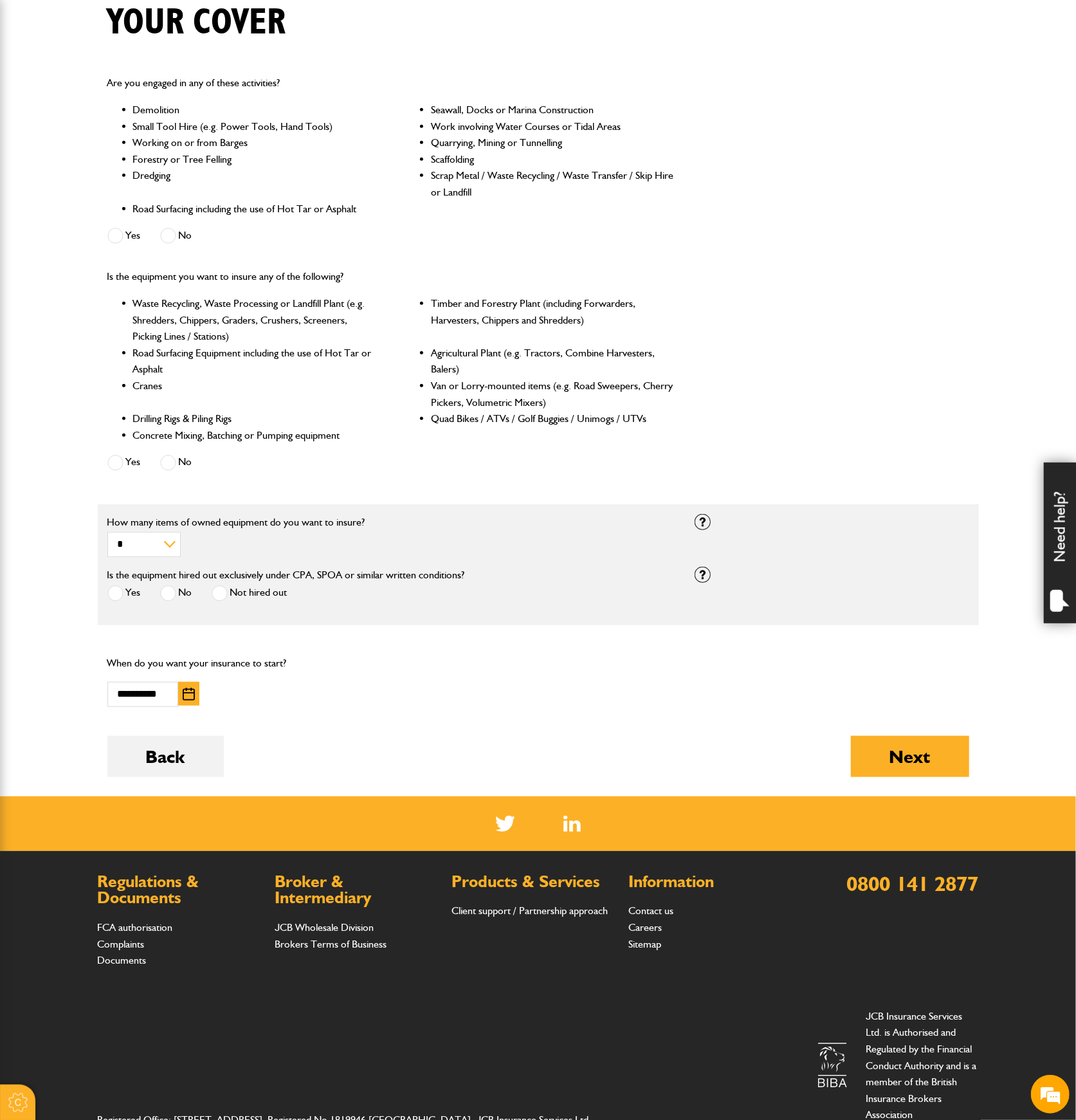
scroll to position [343, 0]
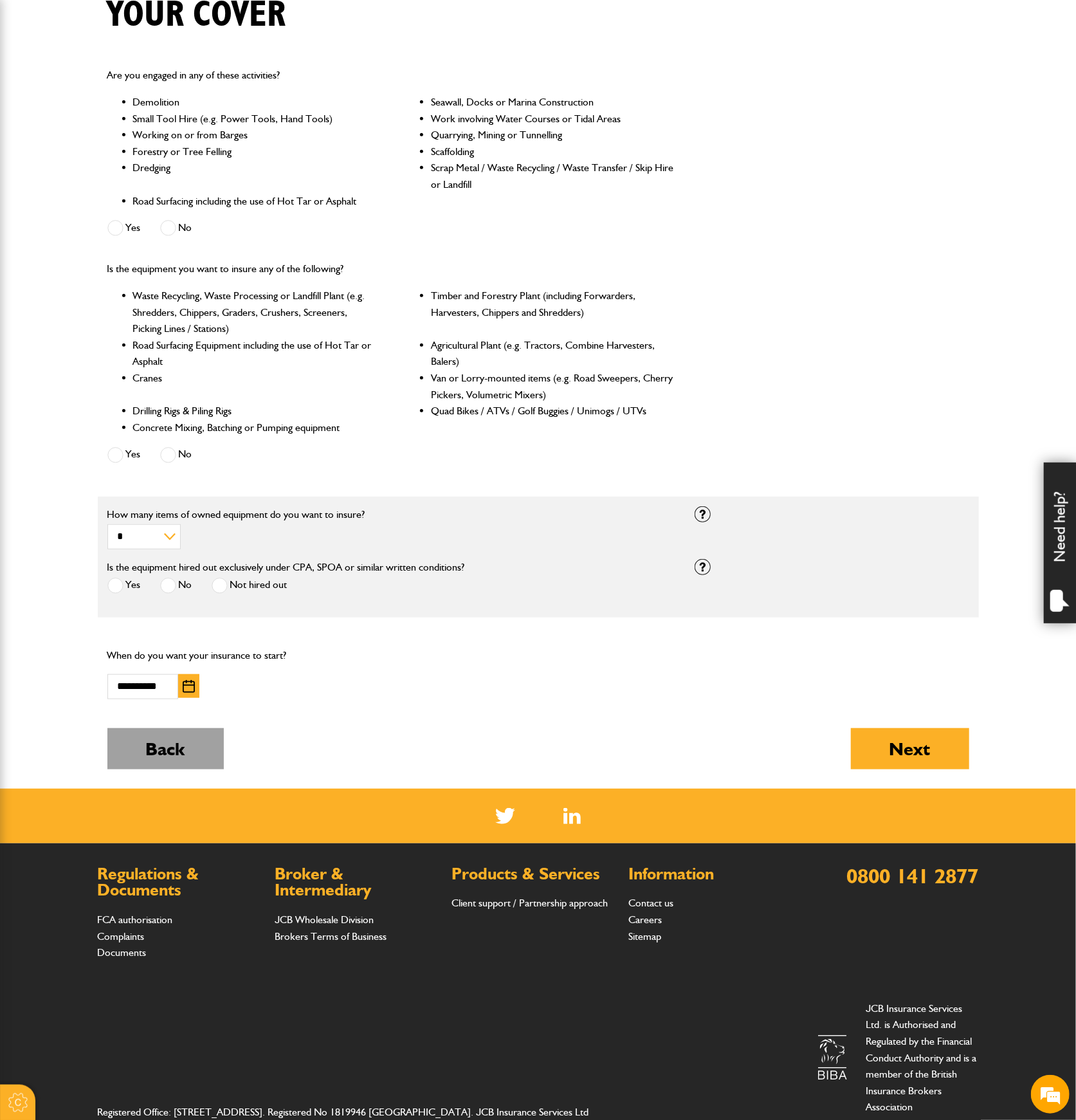
click at [188, 758] on button "Back" at bounding box center [165, 749] width 116 height 41
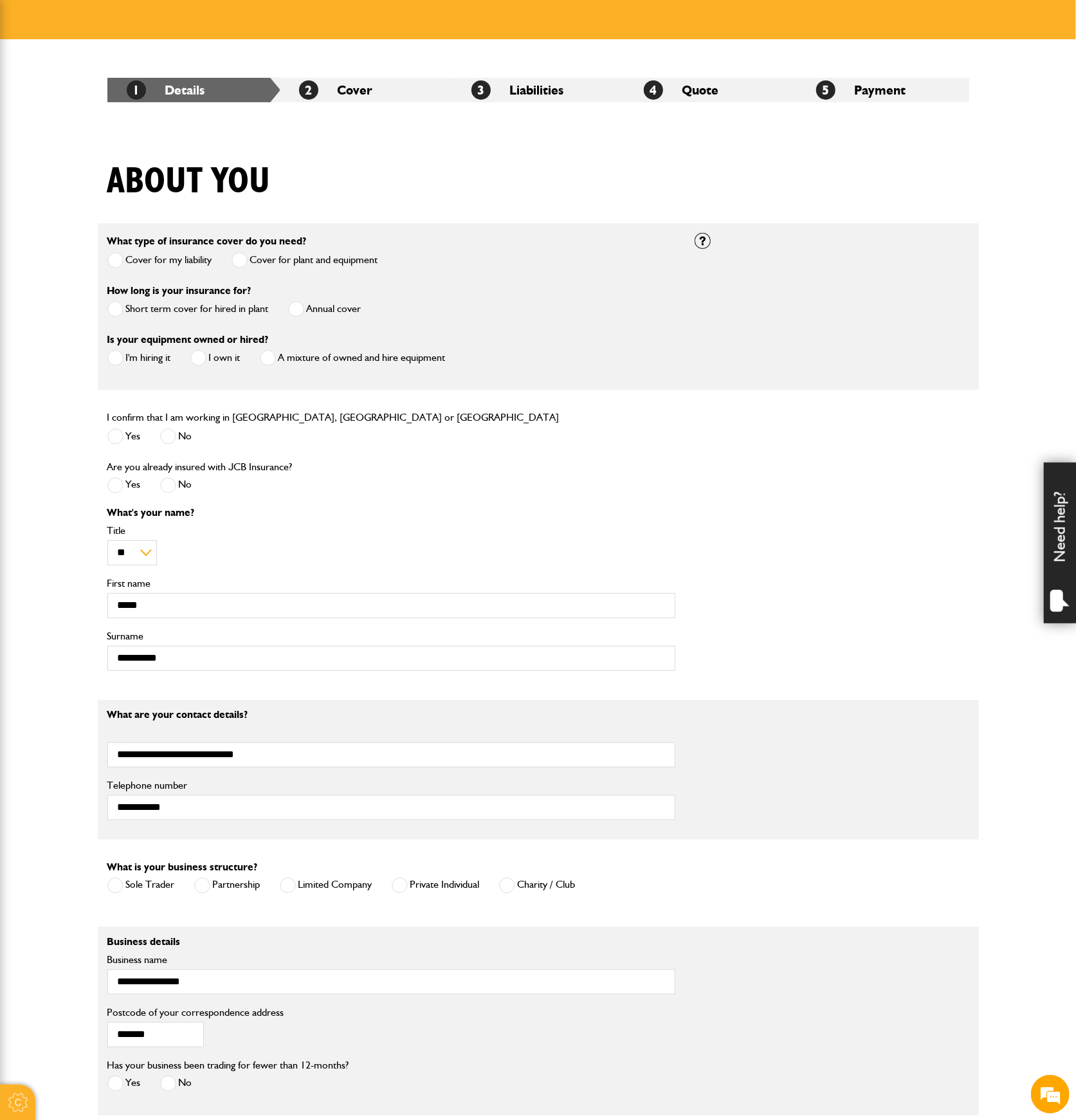
scroll to position [428, 0]
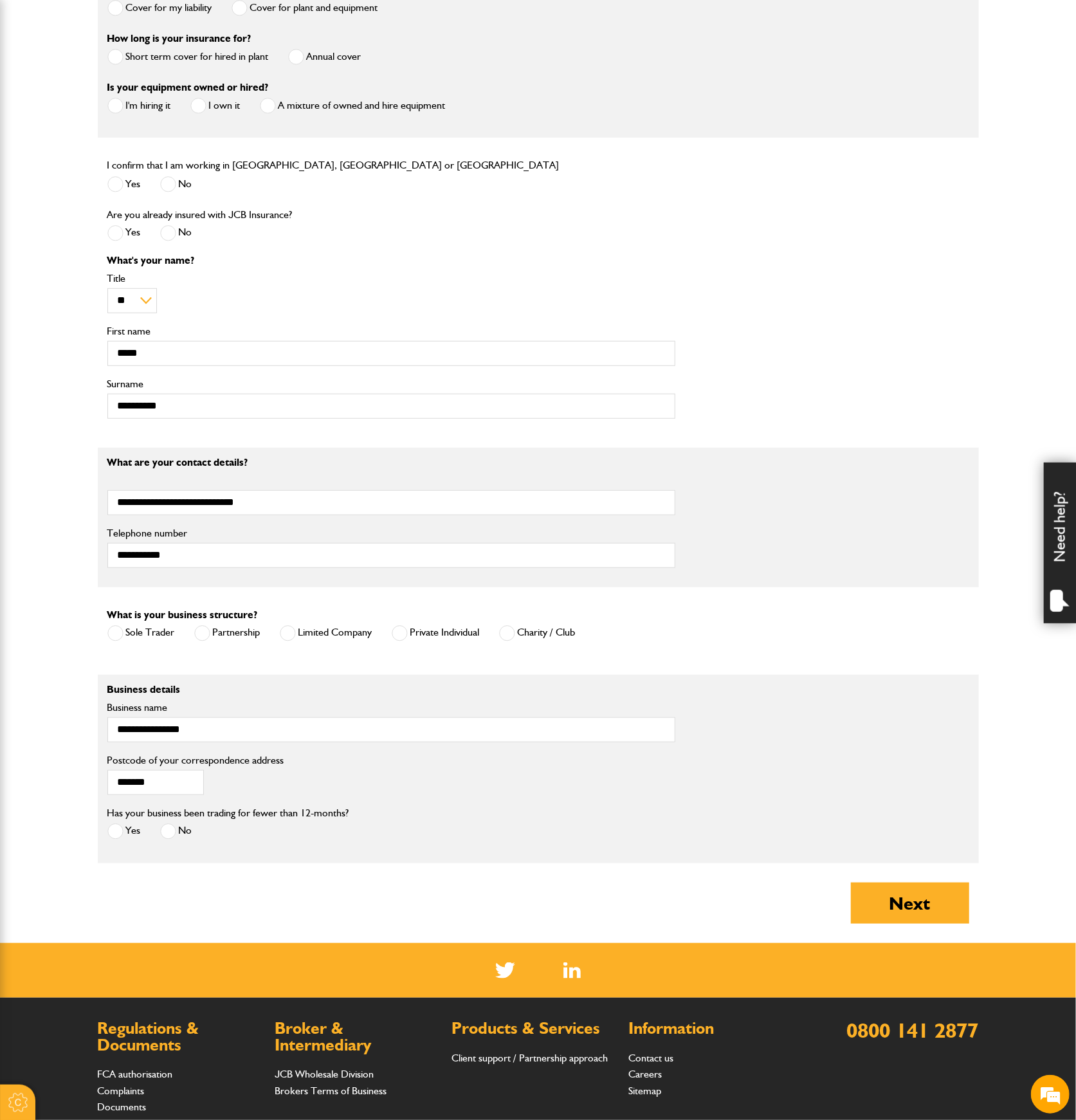
click at [165, 824] on span at bounding box center [167, 831] width 16 height 16
click at [887, 898] on button "Next" at bounding box center [910, 903] width 118 height 41
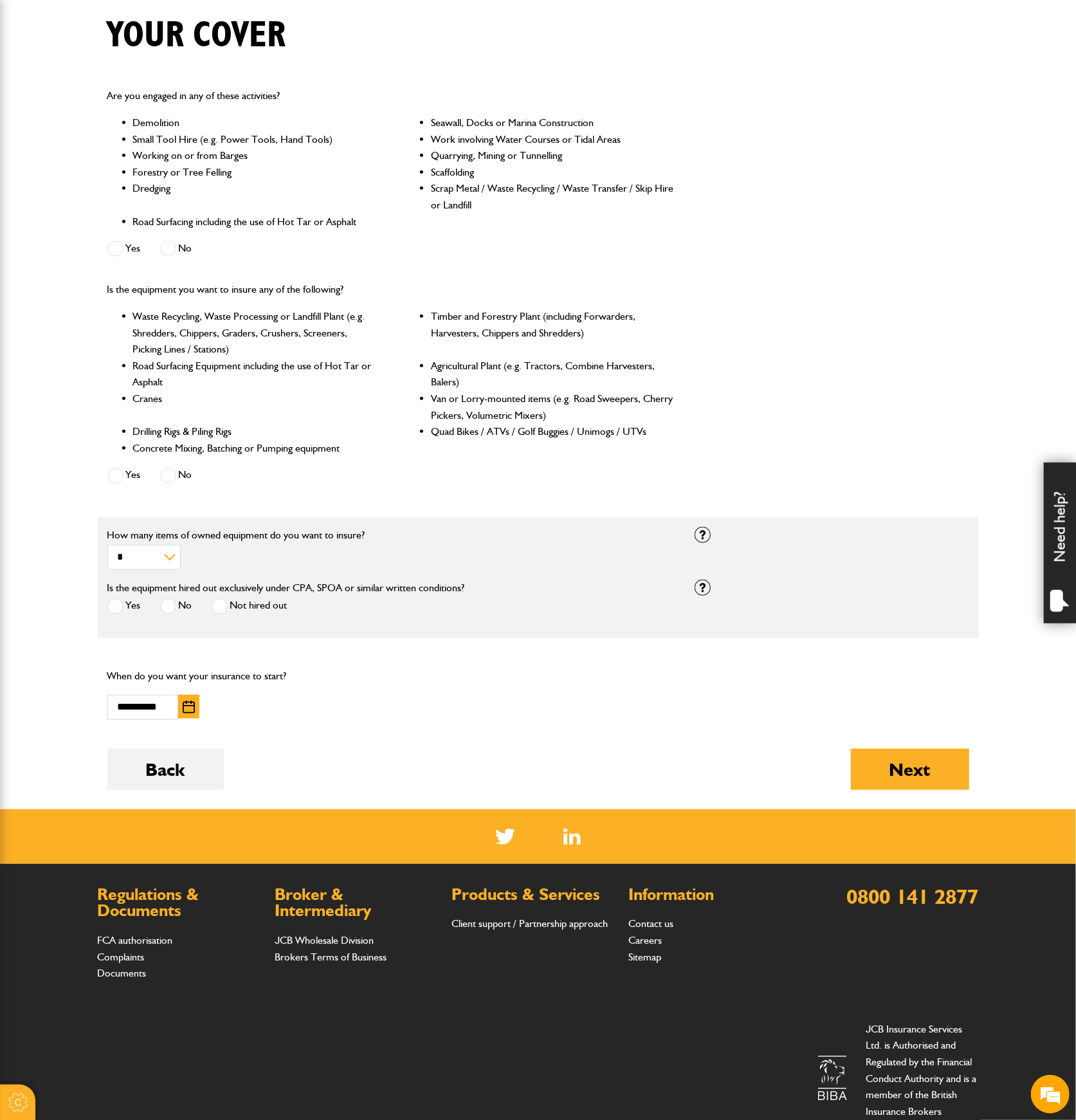
scroll to position [343, 0]
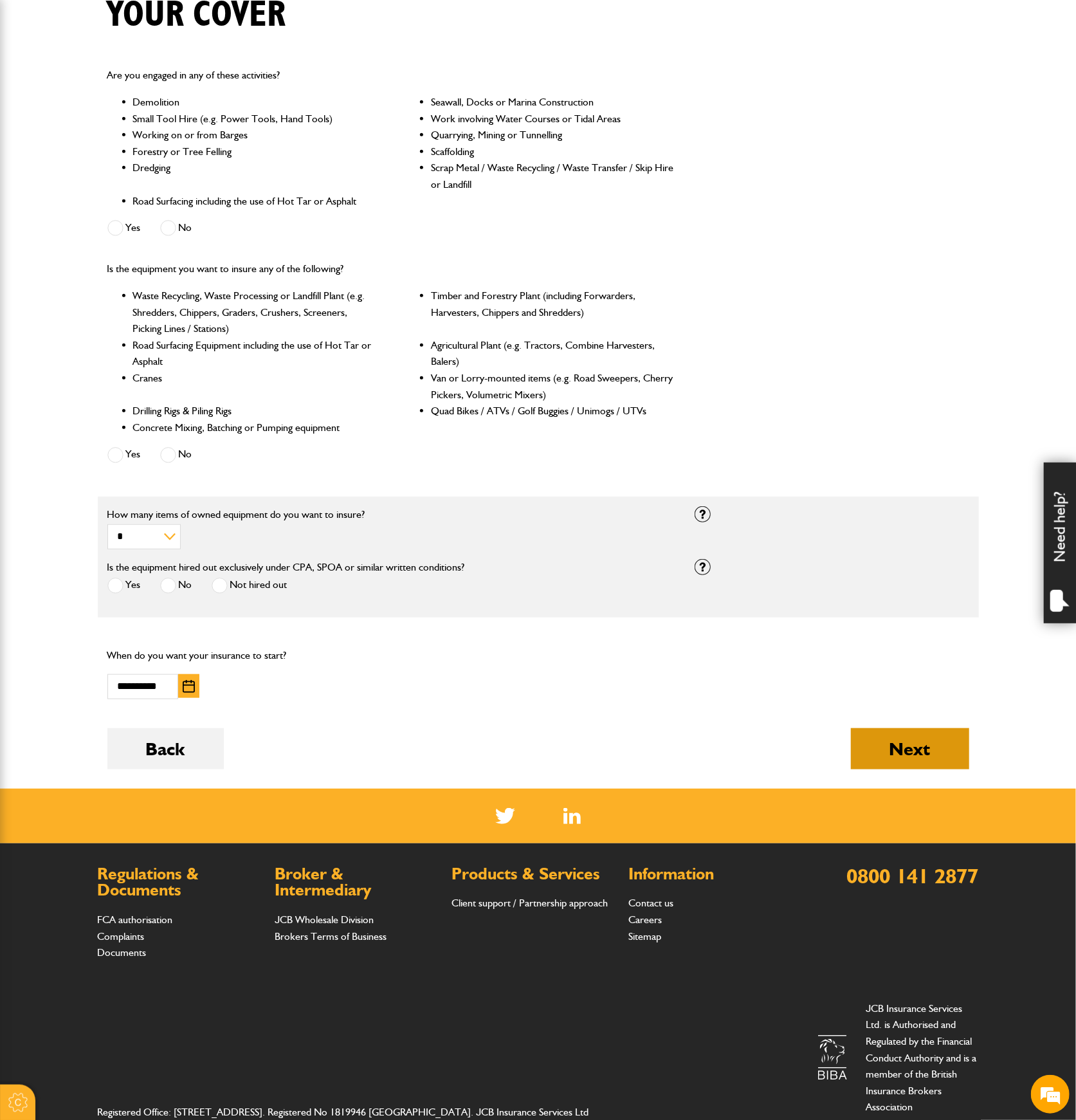
click at [926, 756] on button "Next" at bounding box center [910, 749] width 118 height 41
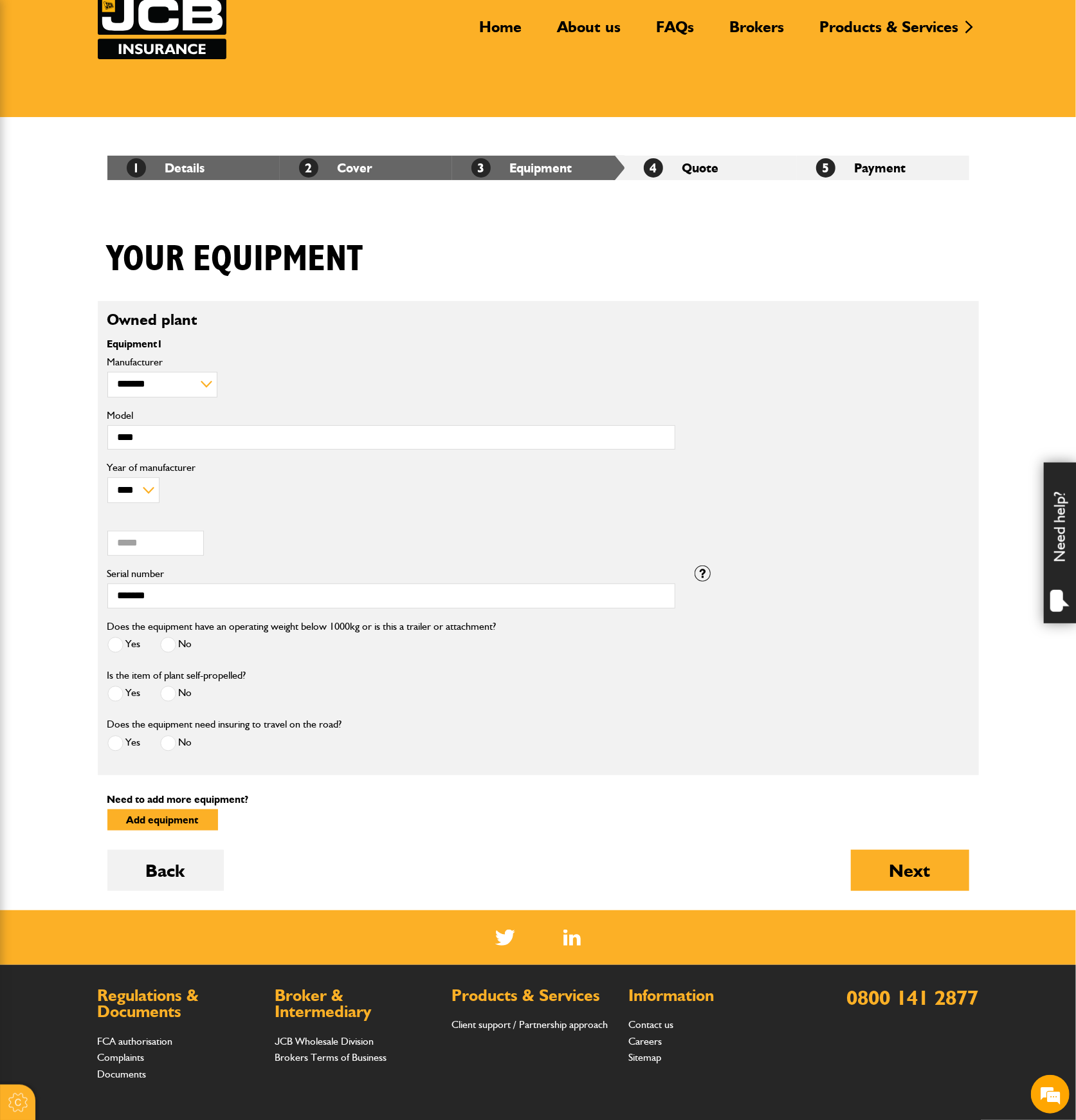
scroll to position [250, 0]
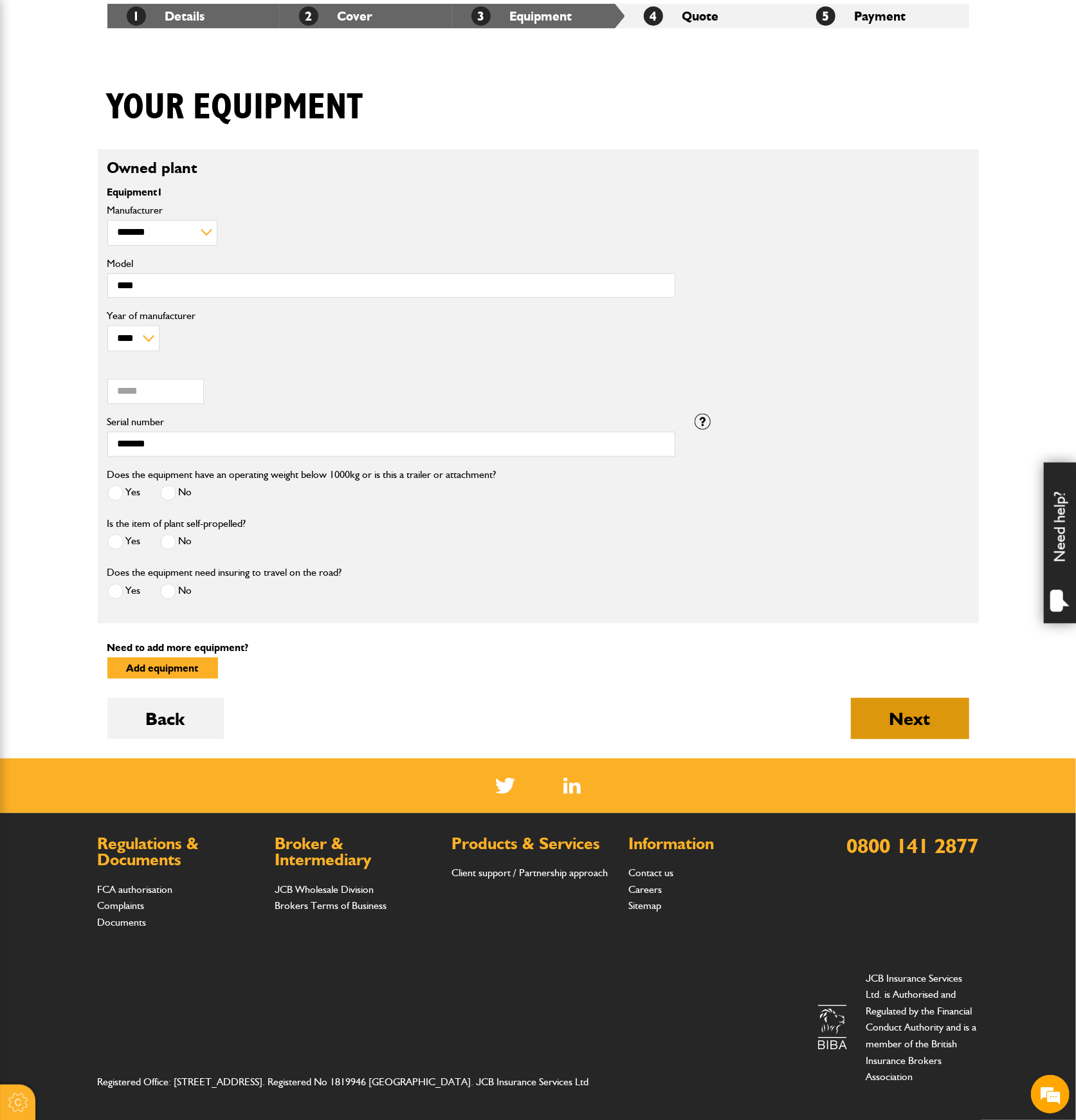
click at [884, 718] on button "Next" at bounding box center [910, 718] width 118 height 41
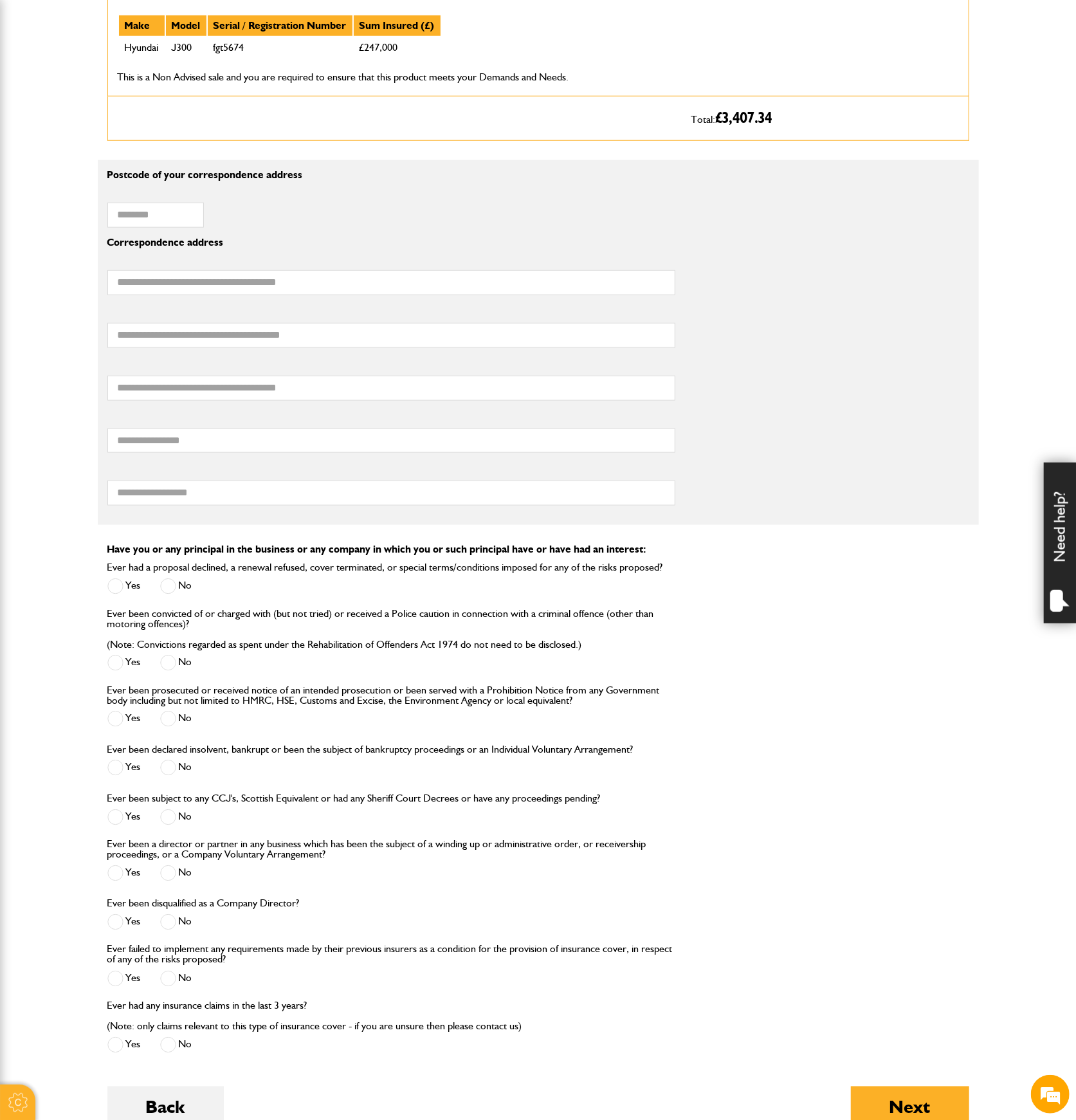
scroll to position [1115, 0]
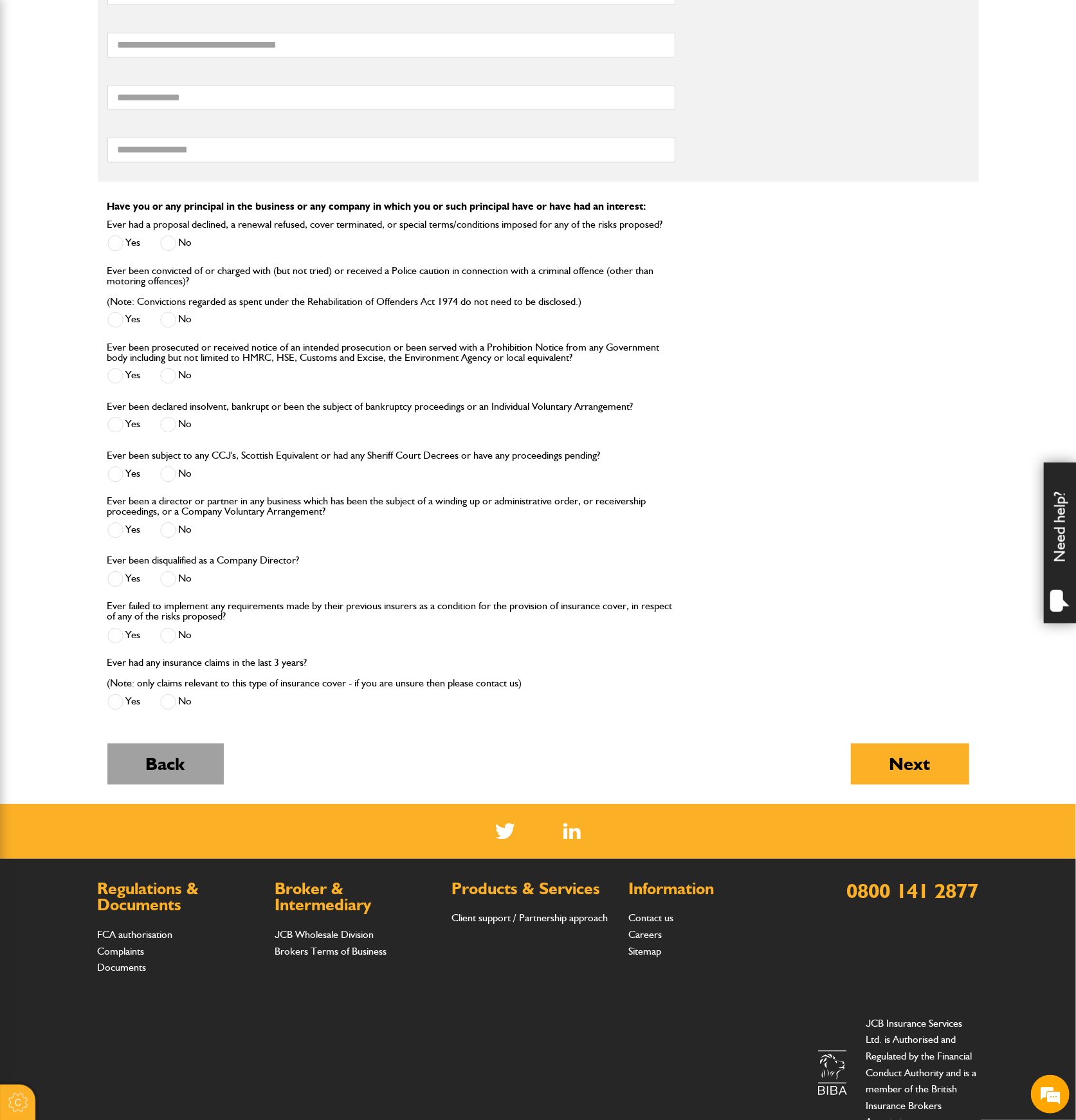
click at [178, 763] on button "Back" at bounding box center [165, 764] width 116 height 41
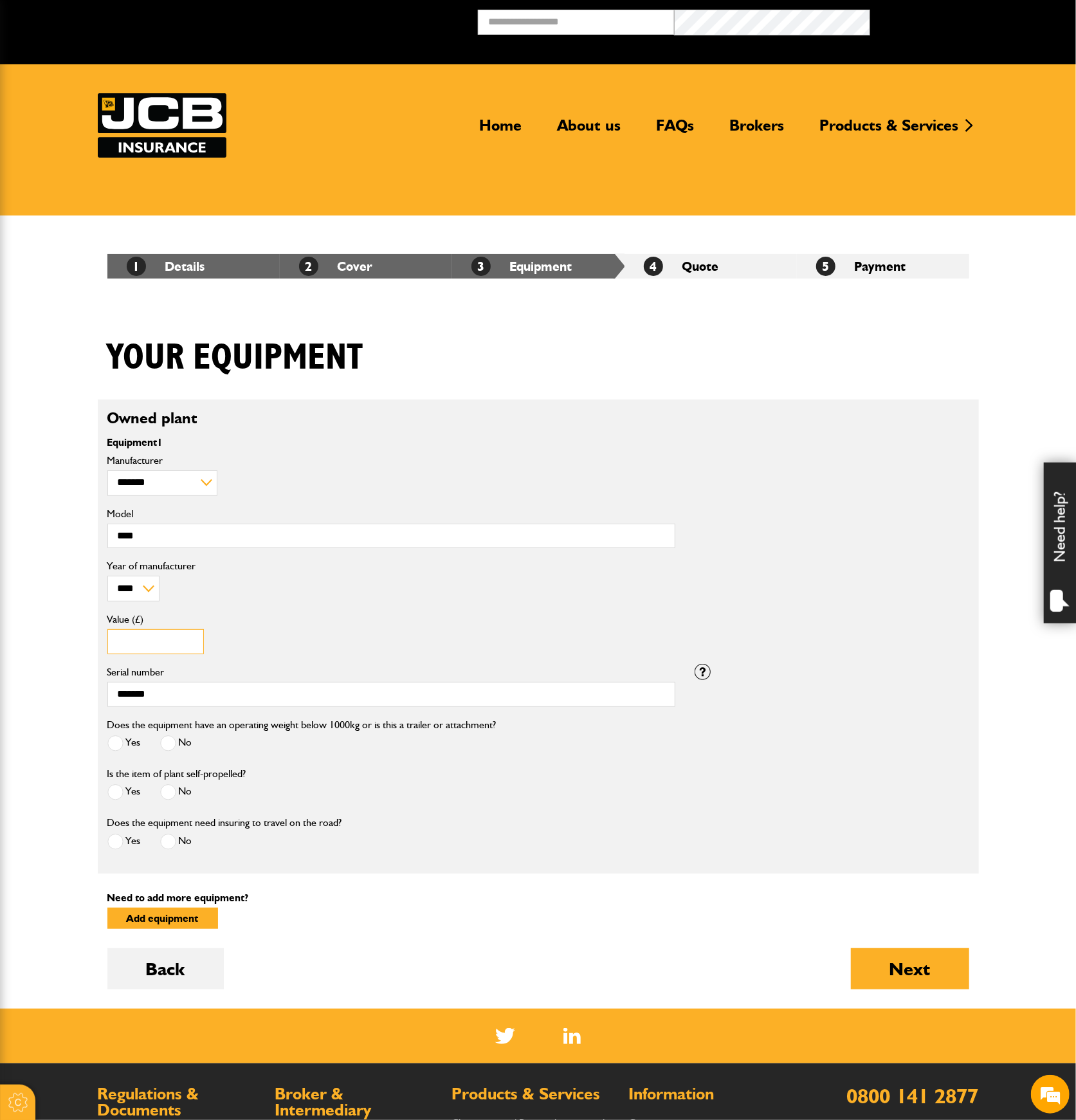
click at [174, 641] on input "******" at bounding box center [156, 641] width 97 height 25
drag, startPoint x: 174, startPoint y: 641, endPoint x: 108, endPoint y: 641, distance: 66.0
click at [108, 641] on input "******" at bounding box center [156, 641] width 97 height 25
type input "*****"
click at [628, 897] on p "Need to add more equipment?" at bounding box center [539, 898] width 862 height 10
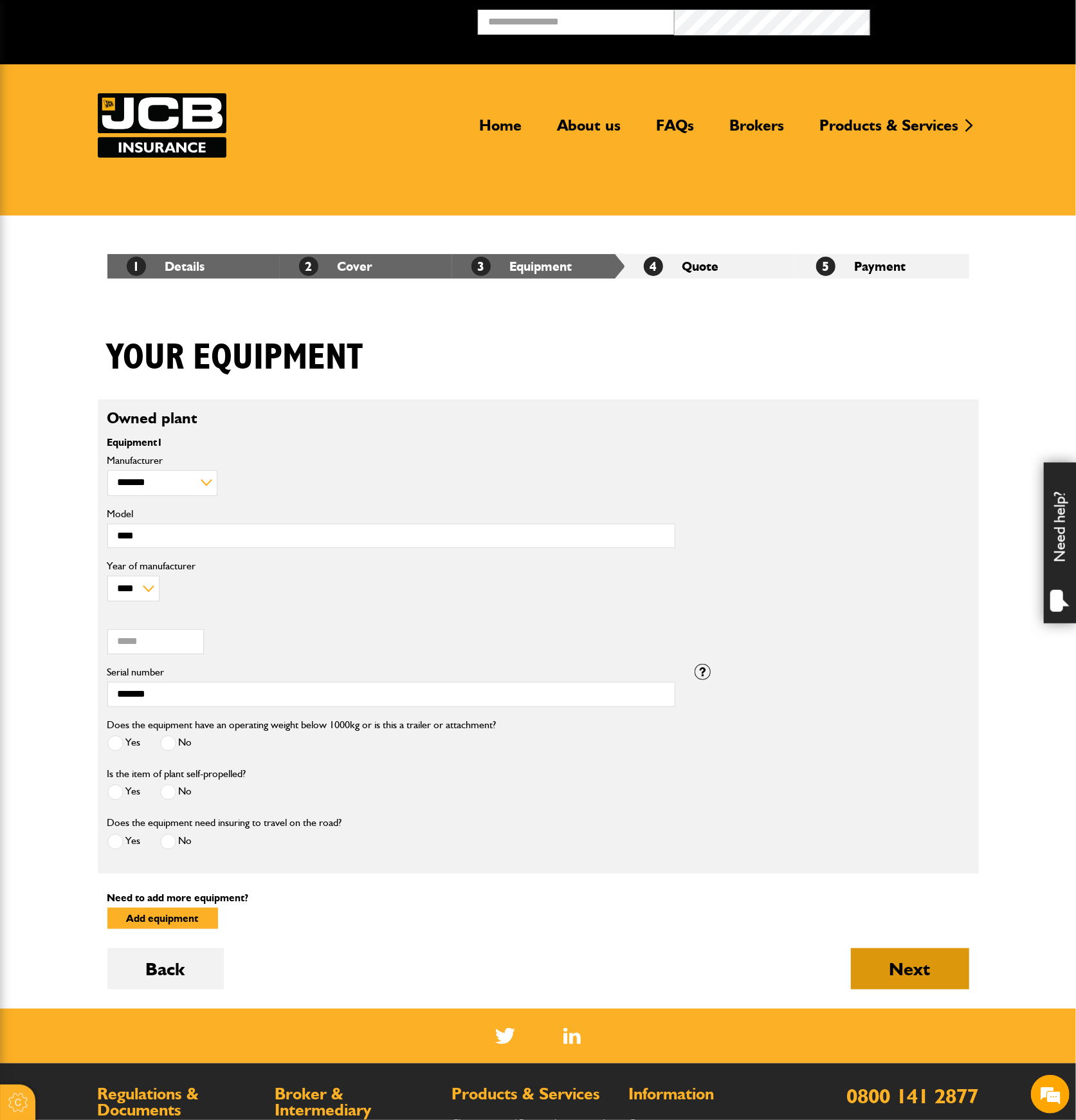
click at [904, 968] on button "Next" at bounding box center [910, 968] width 118 height 41
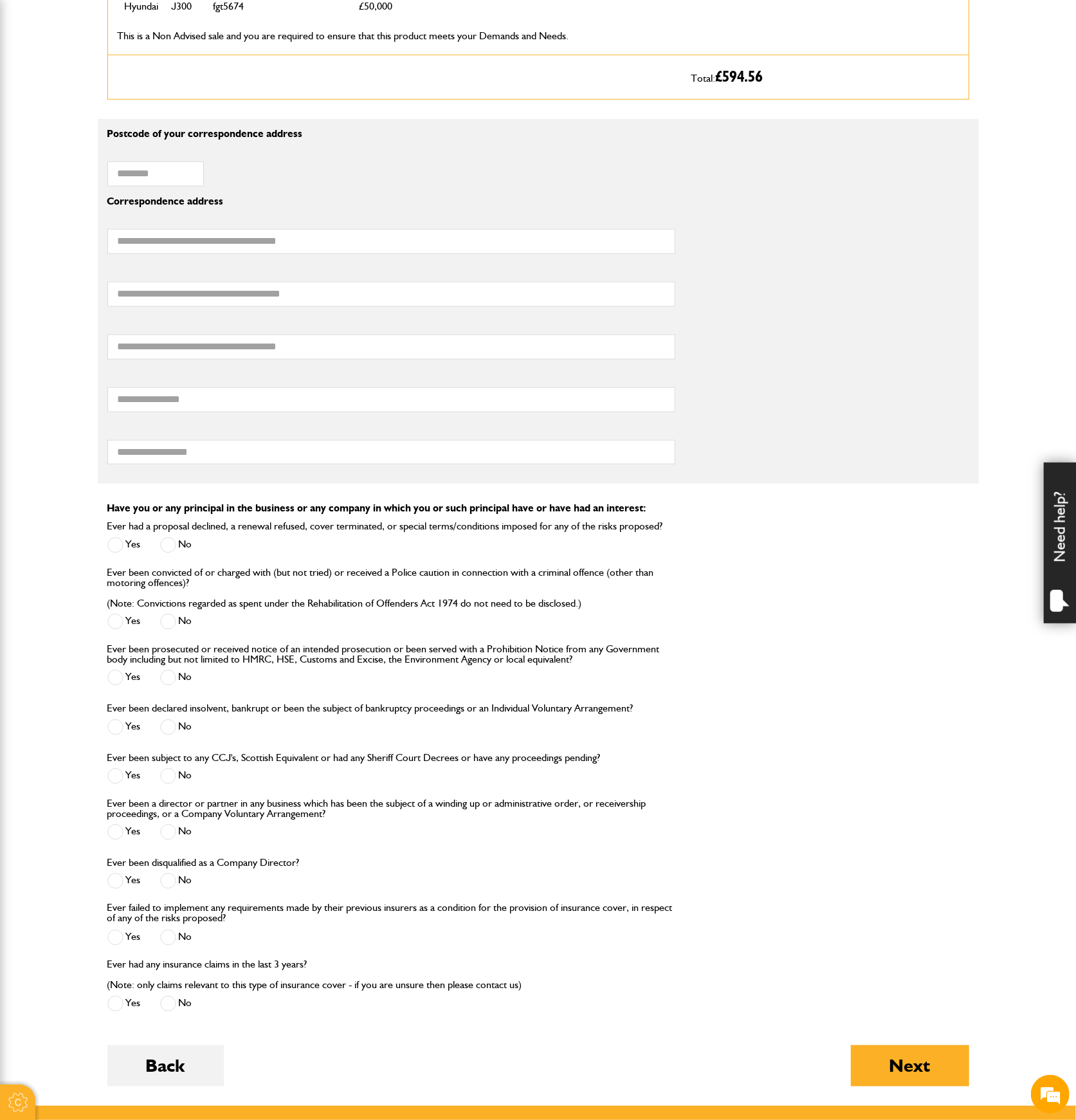
scroll to position [943, 0]
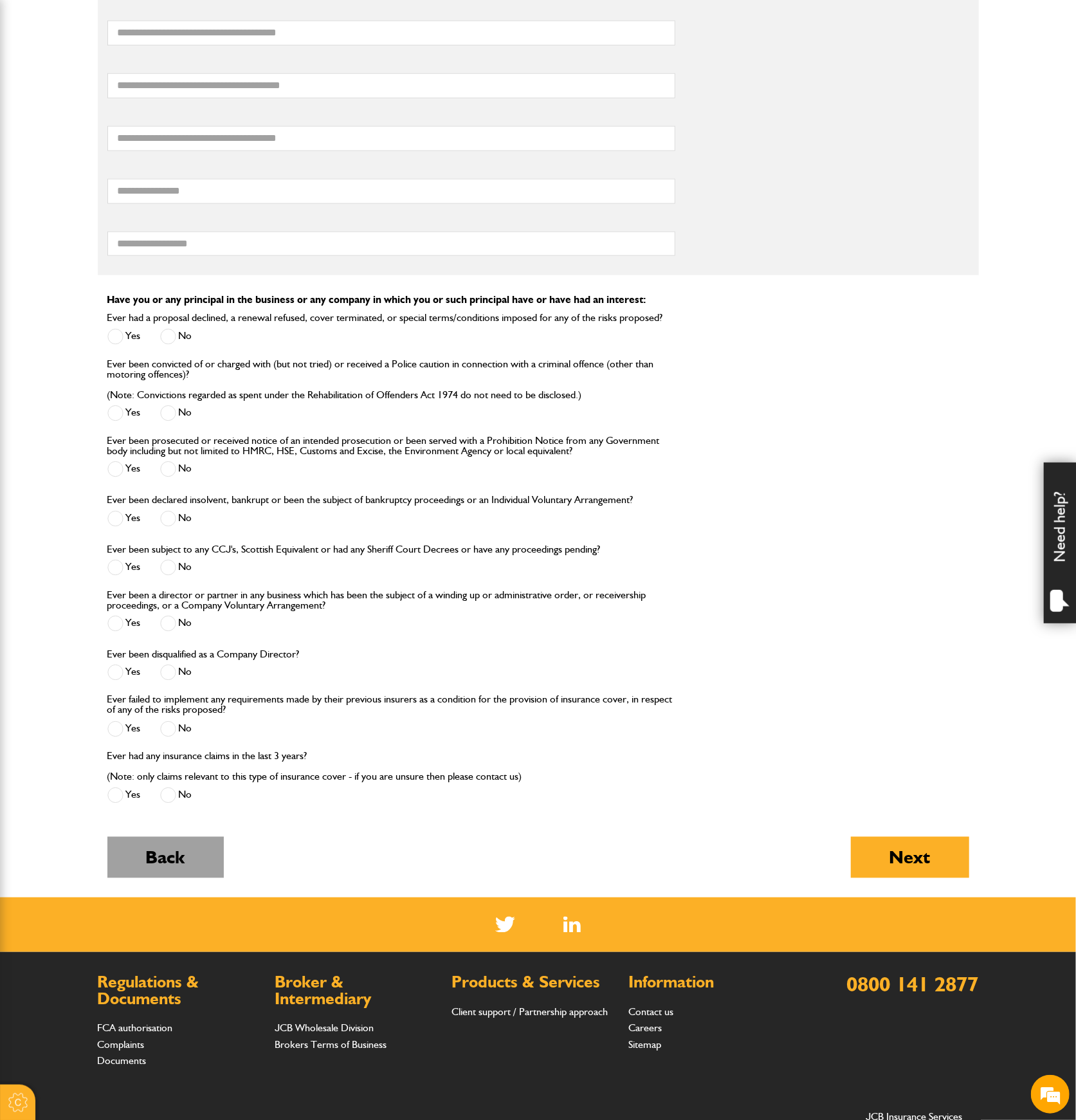
click at [188, 850] on button "Back" at bounding box center [165, 858] width 116 height 41
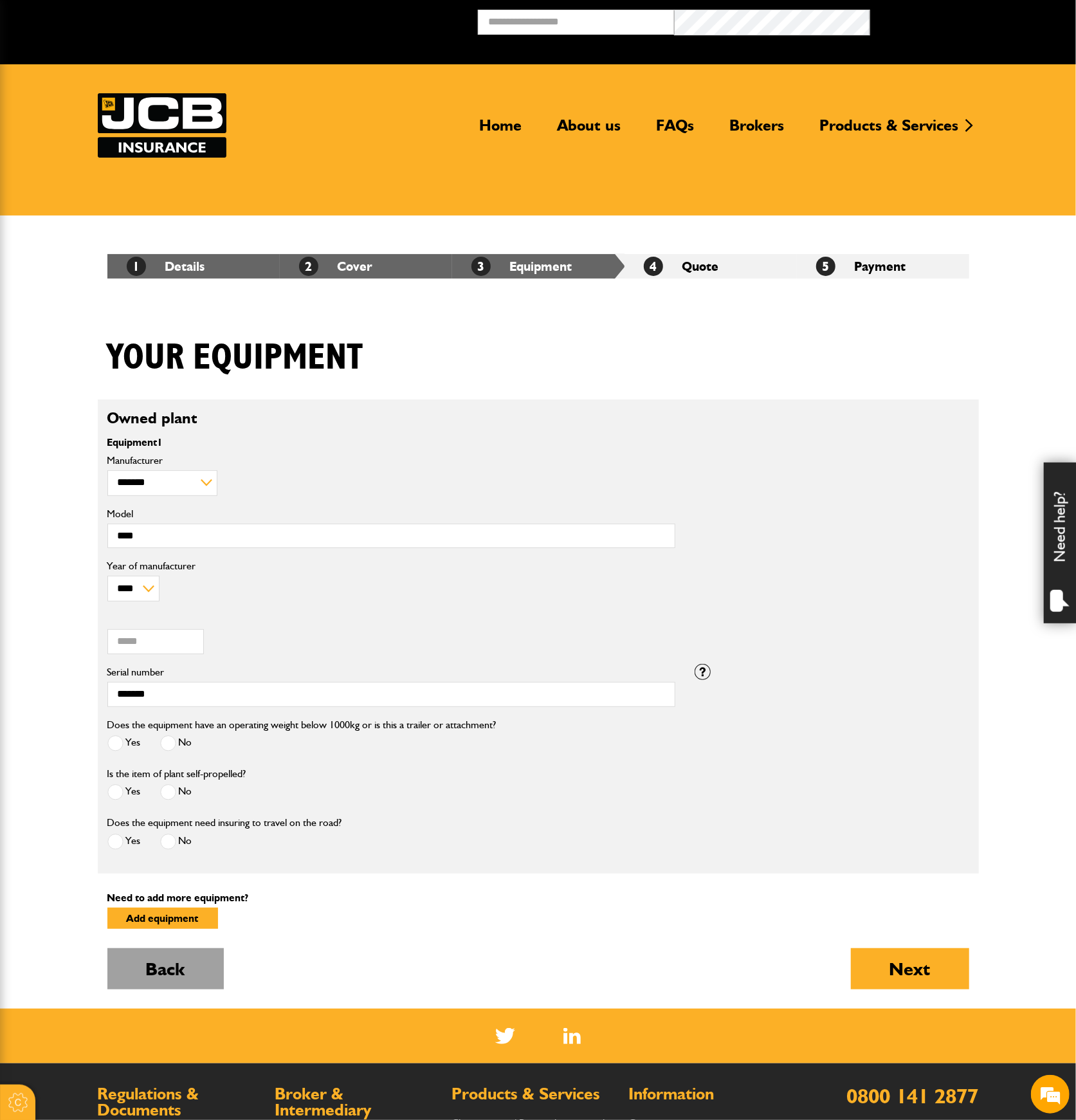
click at [187, 953] on button "Back" at bounding box center [165, 968] width 116 height 41
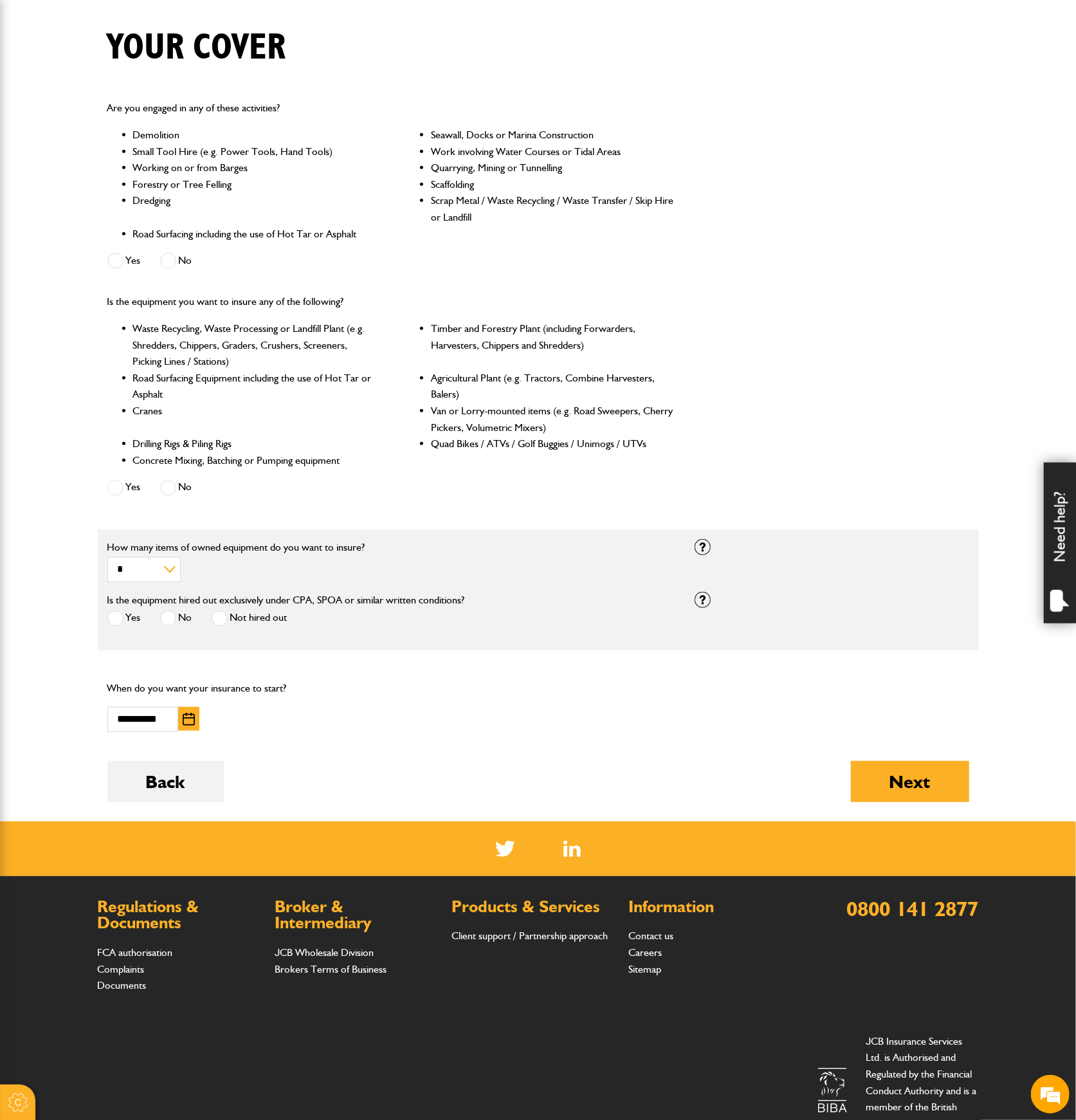
scroll to position [343, 0]
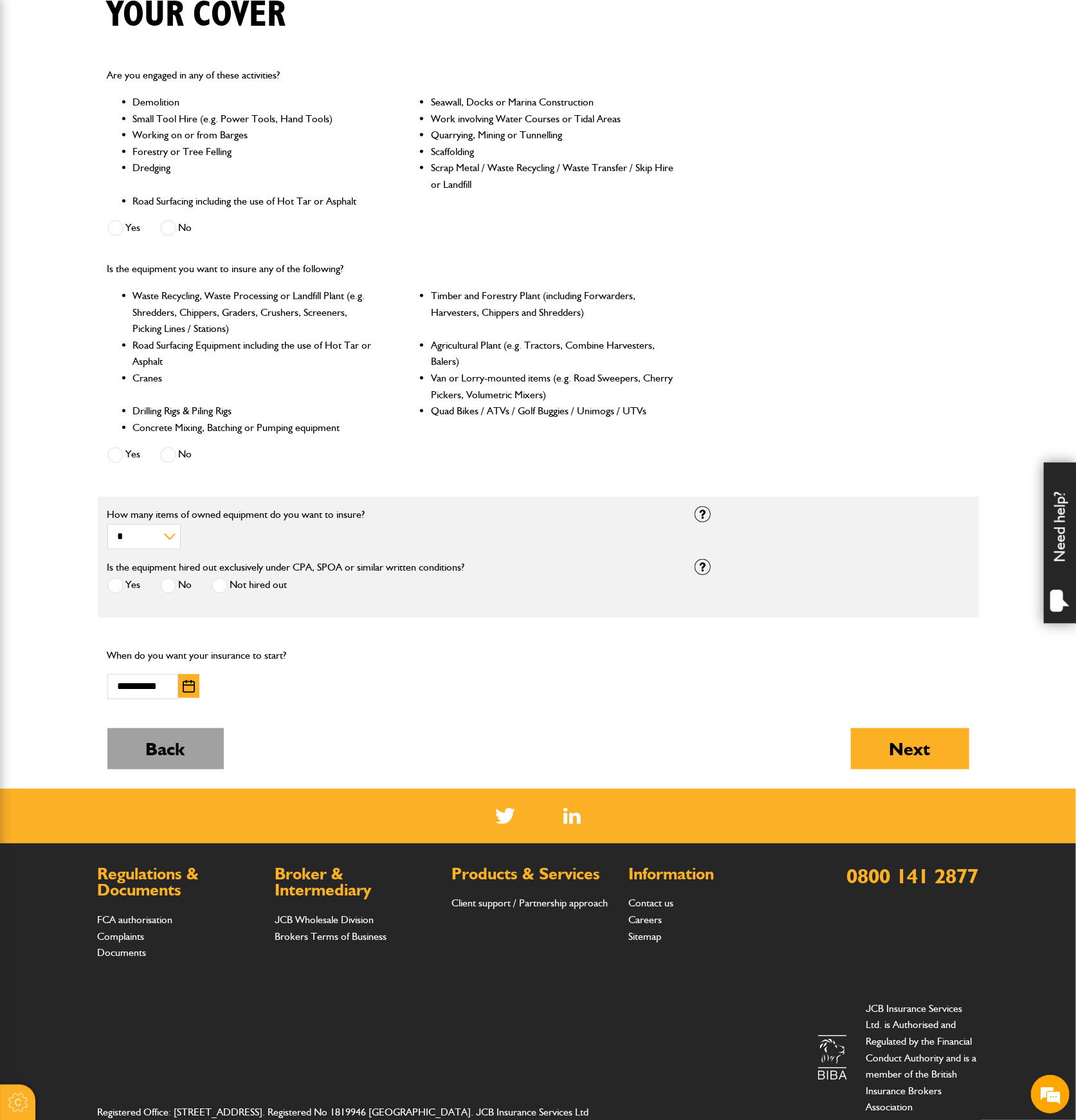
click at [173, 752] on button "Back" at bounding box center [165, 749] width 116 height 41
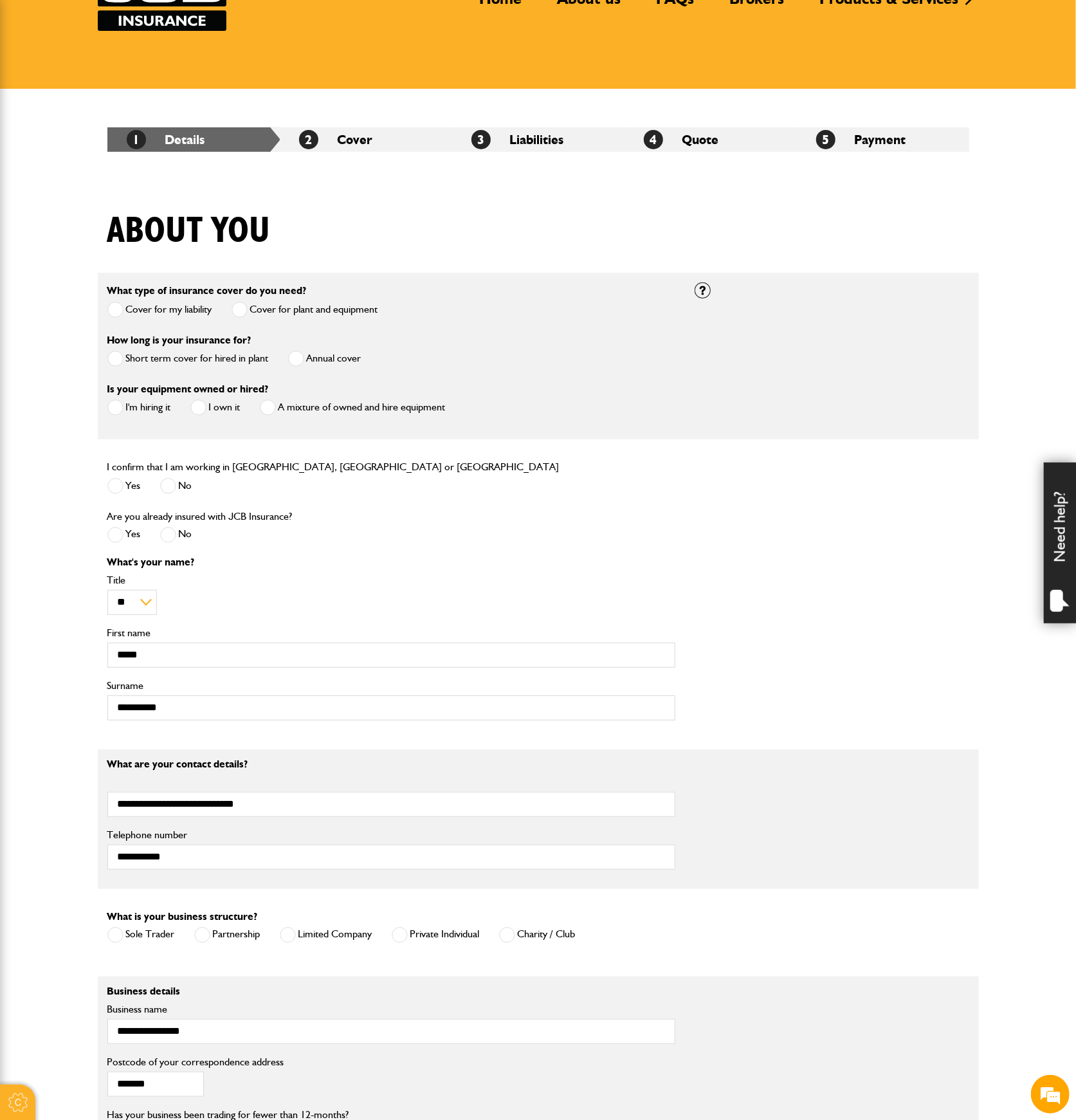
scroll to position [343, 0]
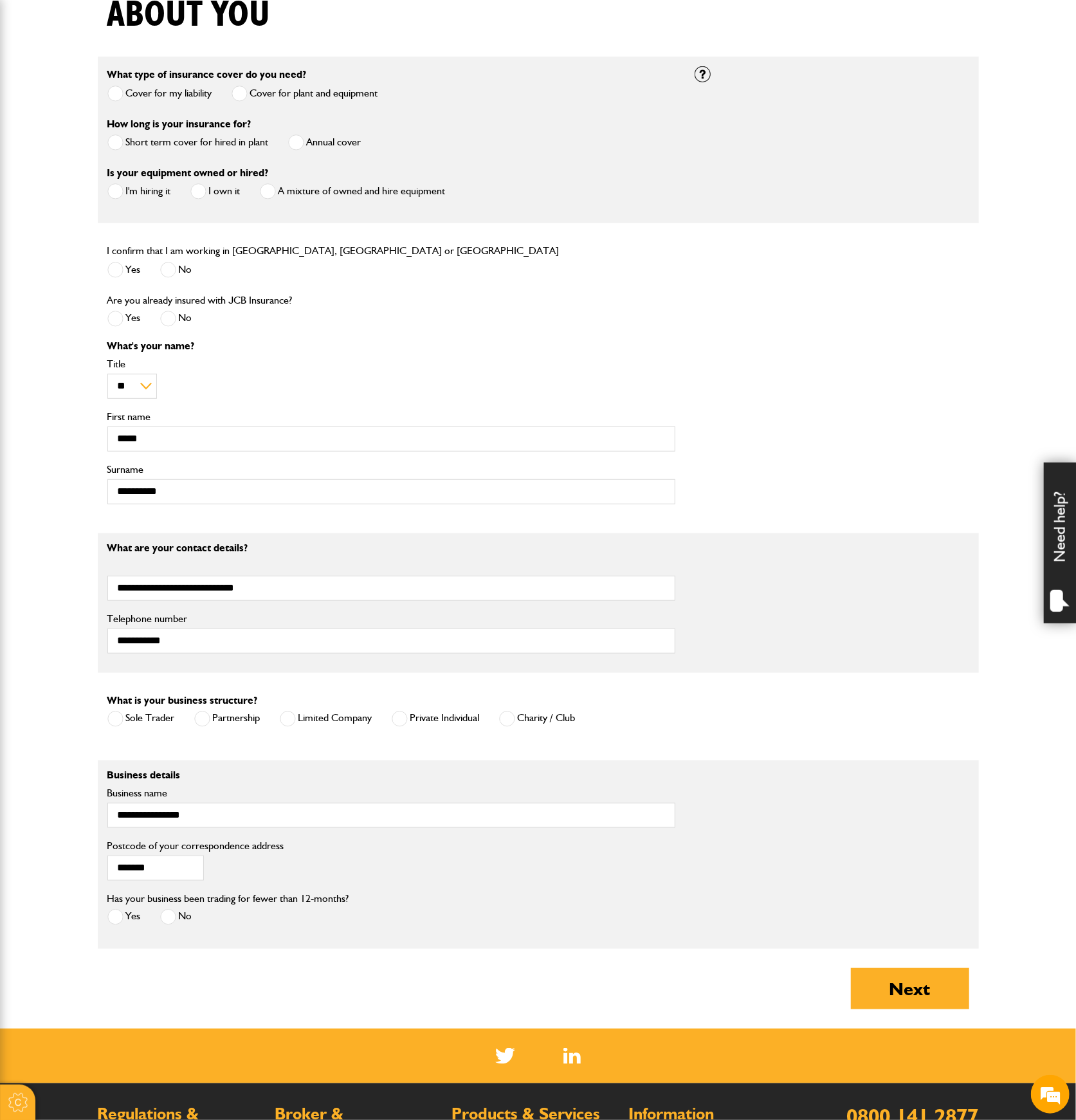
click at [116, 909] on span at bounding box center [115, 916] width 16 height 16
click at [891, 973] on button "Next" at bounding box center [910, 989] width 118 height 41
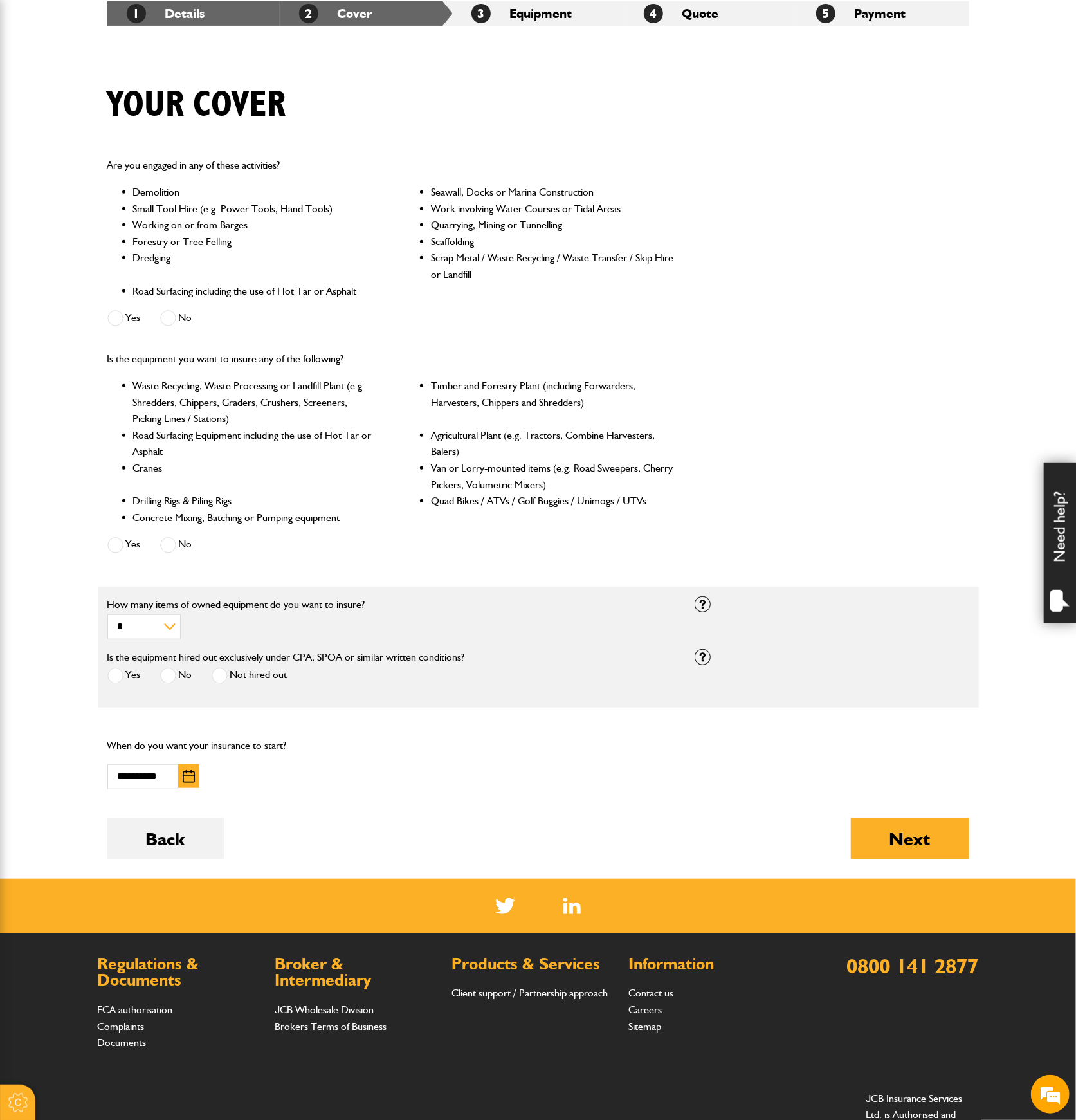
scroll to position [257, 0]
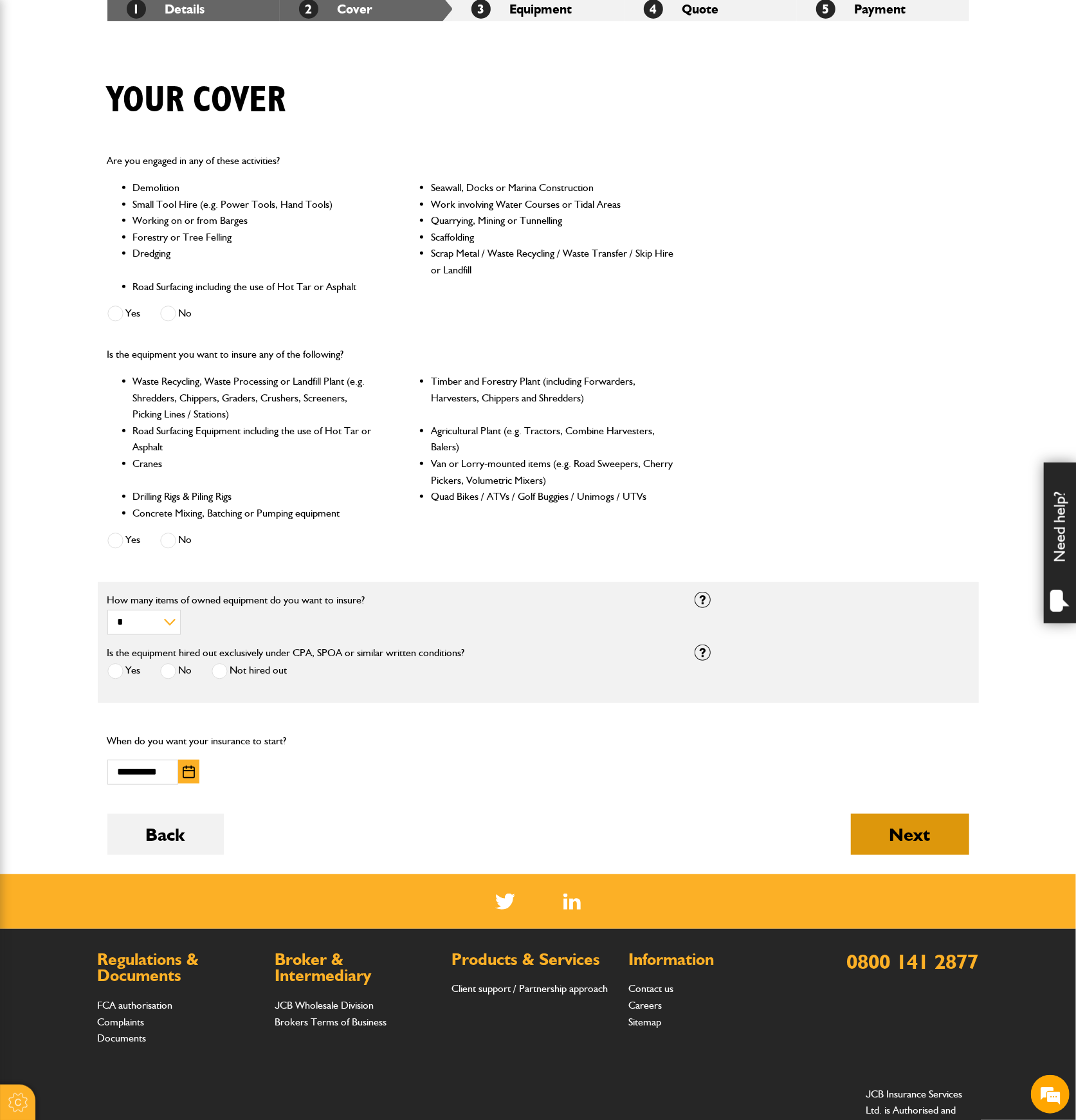
click at [920, 819] on button "Next" at bounding box center [910, 835] width 118 height 41
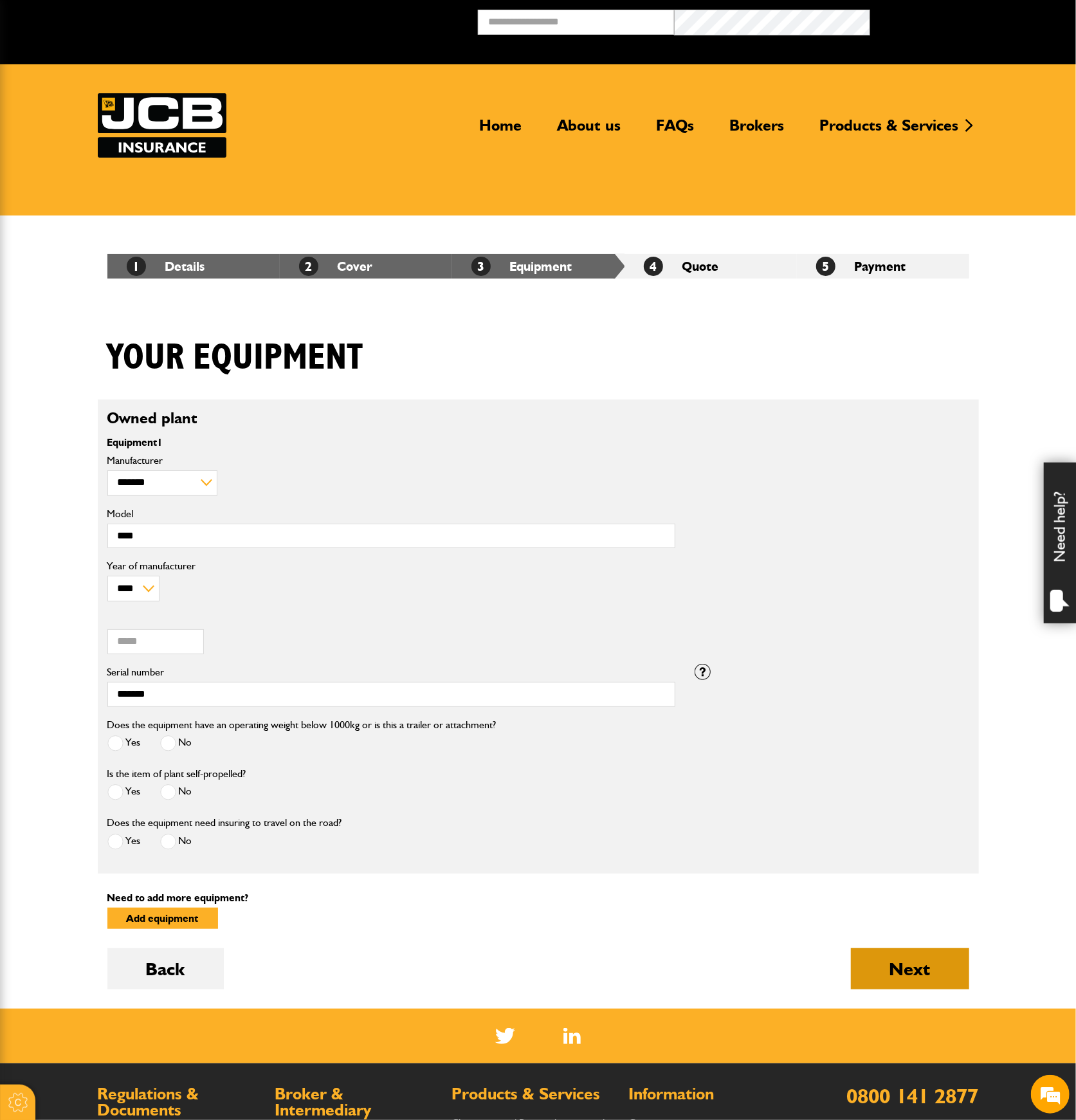
click at [903, 971] on button "Next" at bounding box center [910, 968] width 118 height 41
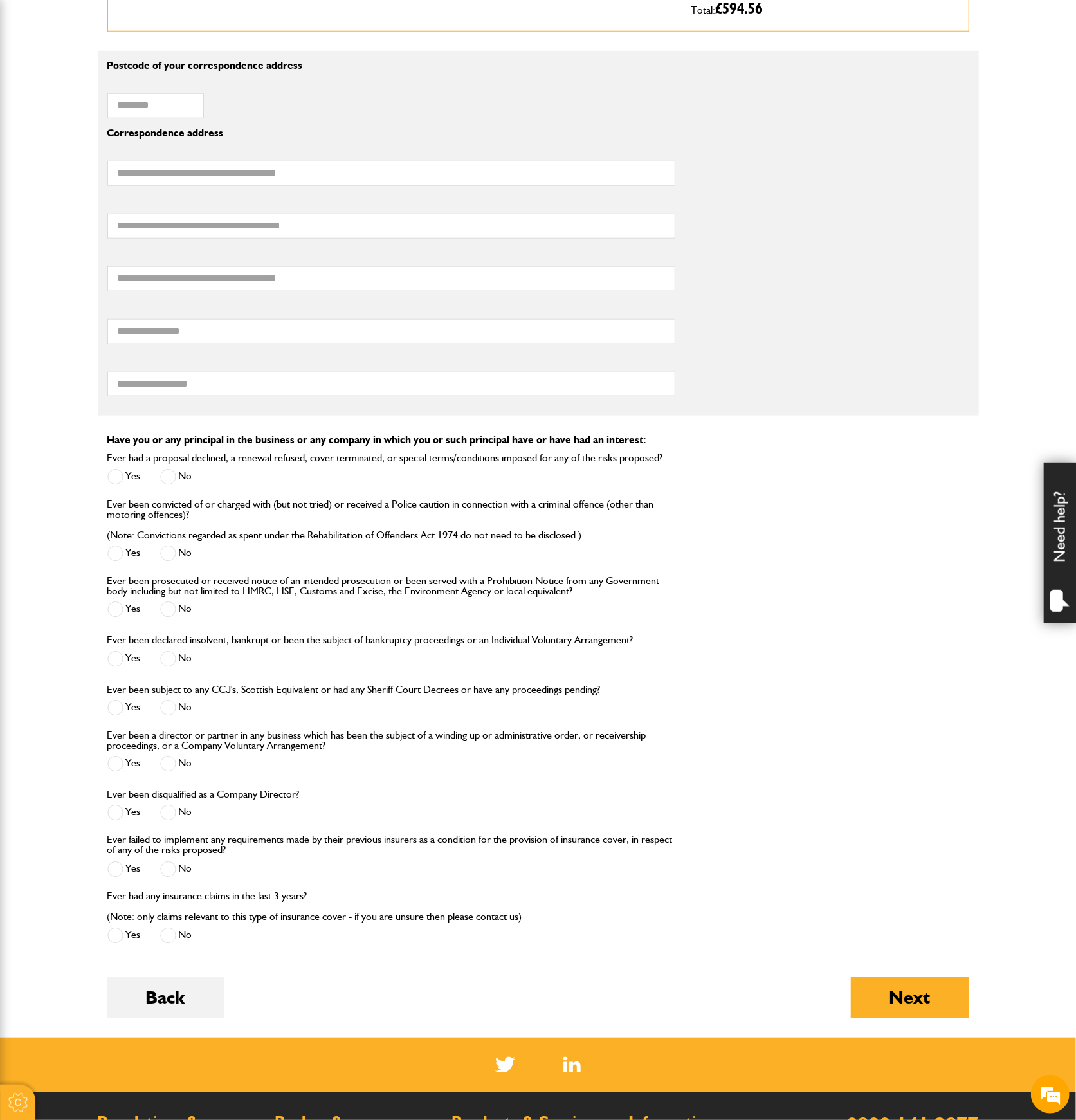
scroll to position [943, 0]
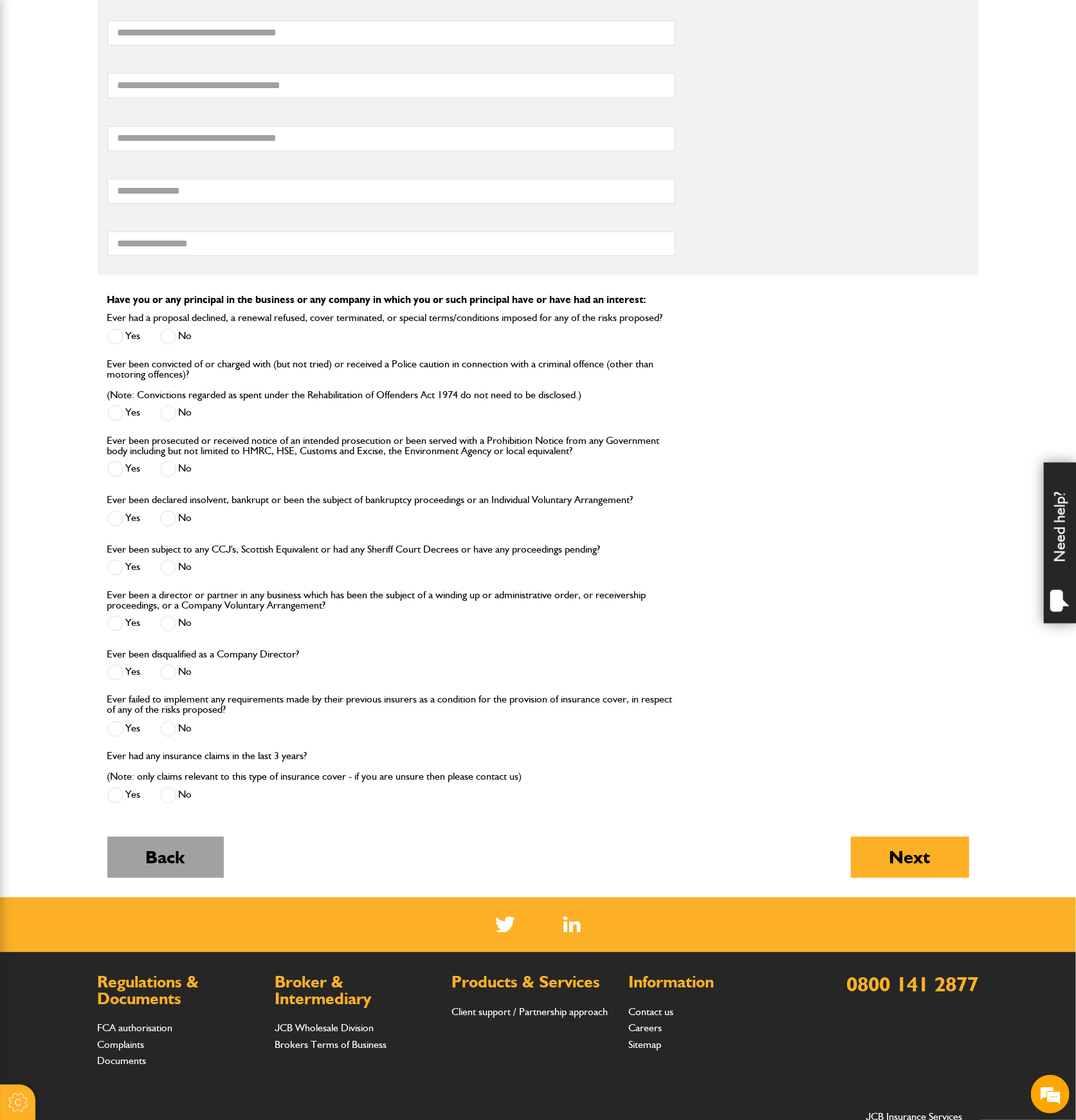
click at [165, 859] on button "Back" at bounding box center [165, 858] width 116 height 41
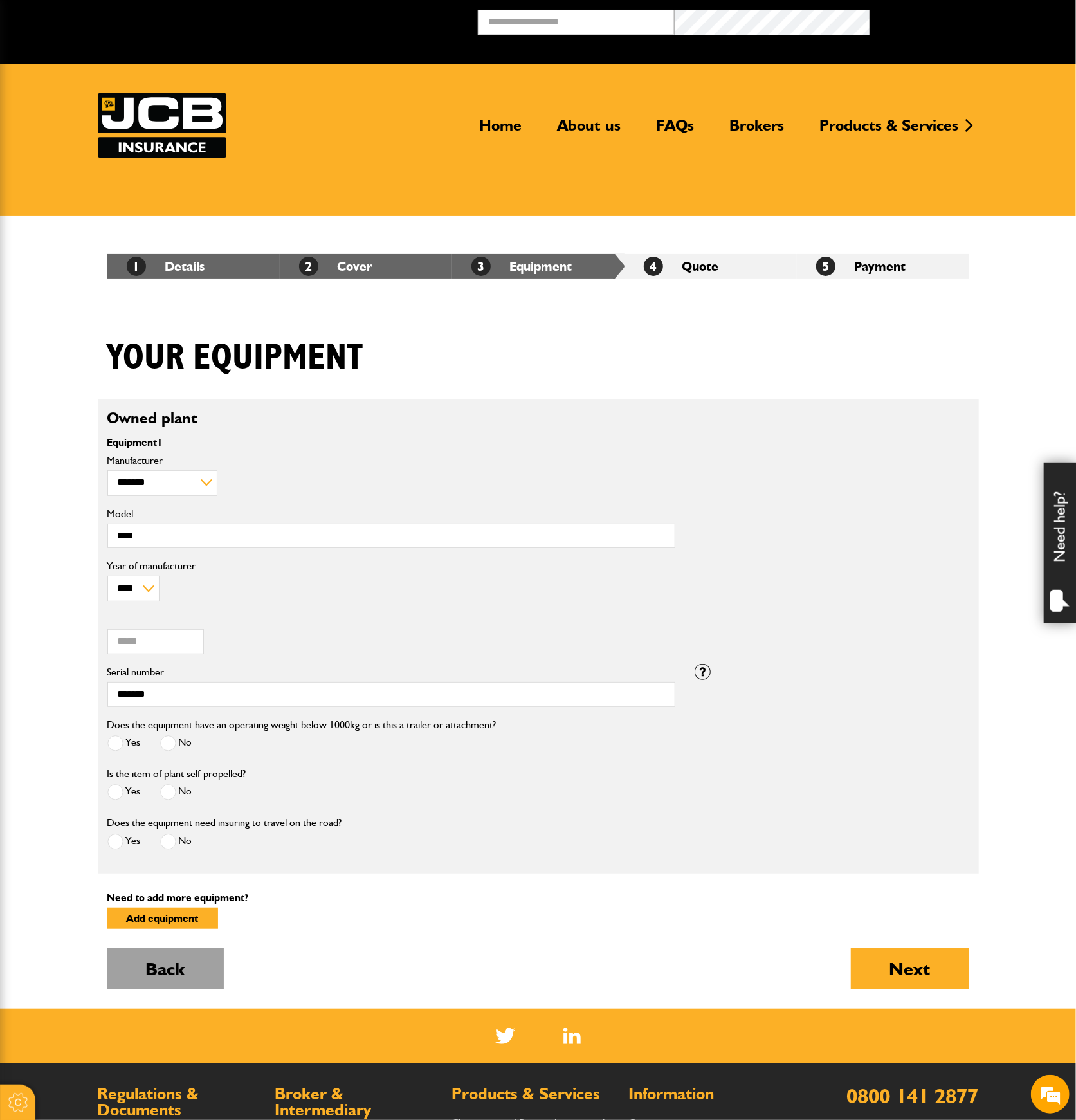
click at [171, 951] on button "Back" at bounding box center [165, 968] width 116 height 41
